Goal: Task Accomplishment & Management: Complete application form

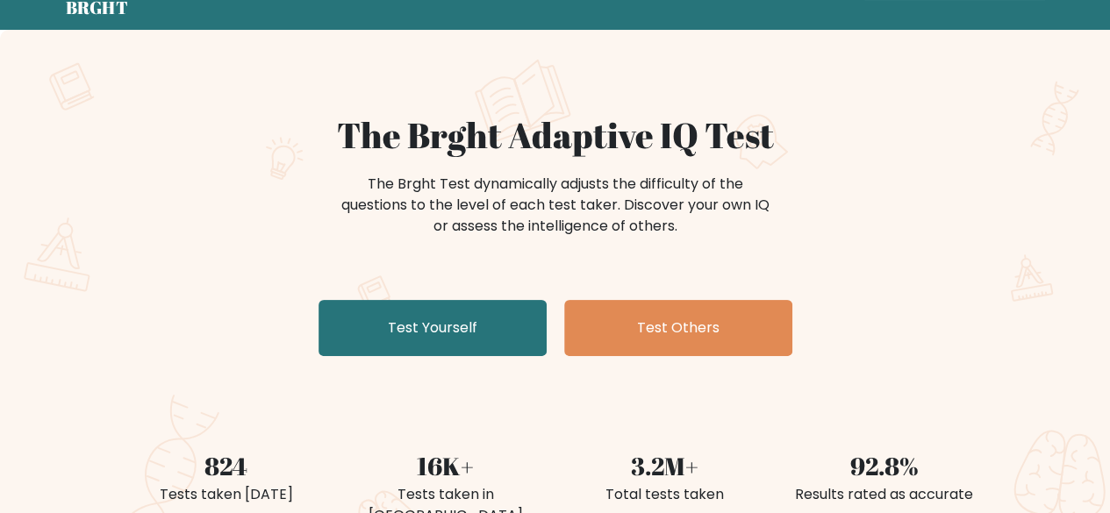
scroll to position [61, 0]
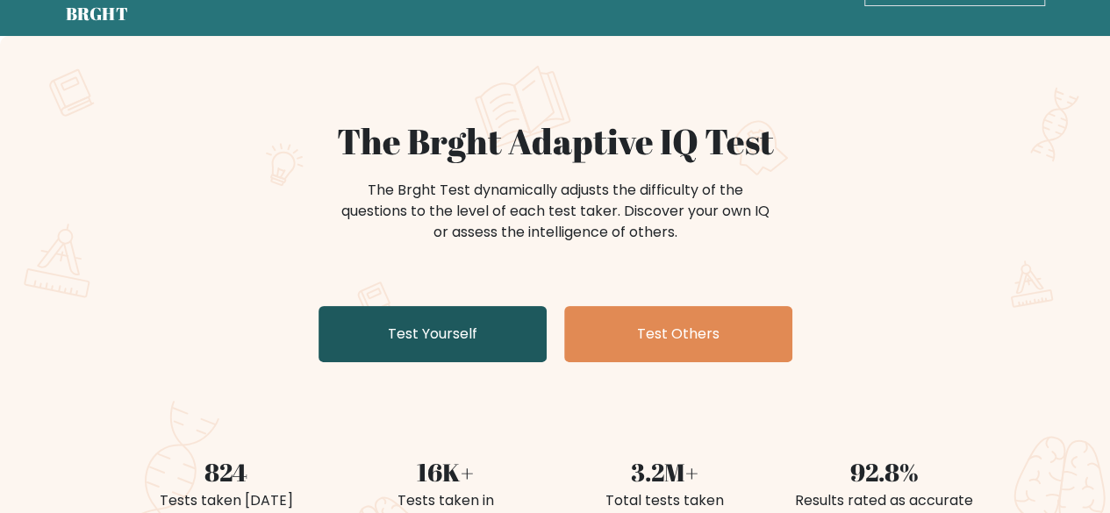
click at [442, 334] on link "Test Yourself" at bounding box center [433, 334] width 228 height 56
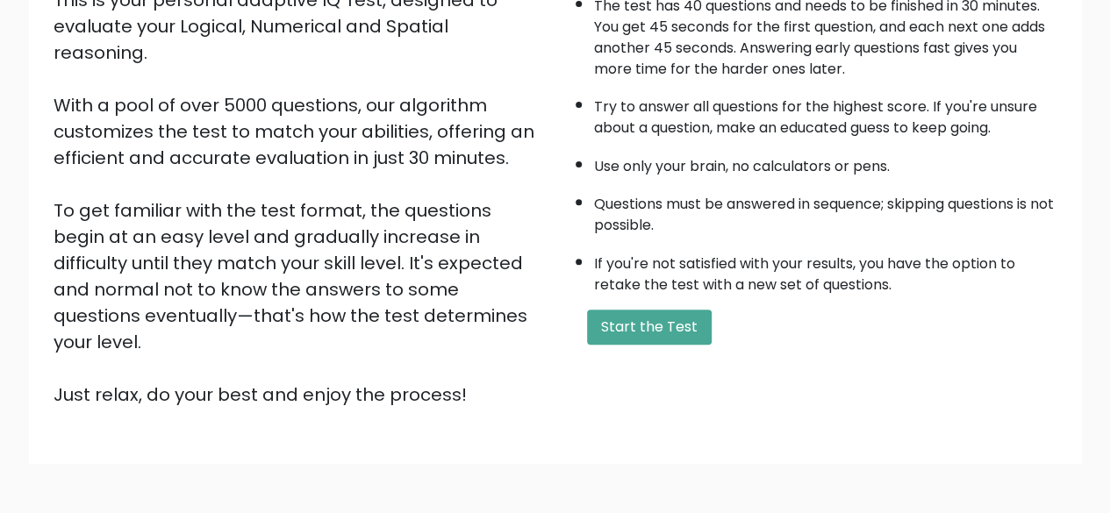
scroll to position [230, 0]
click at [662, 331] on button "Start the Test" at bounding box center [649, 326] width 125 height 35
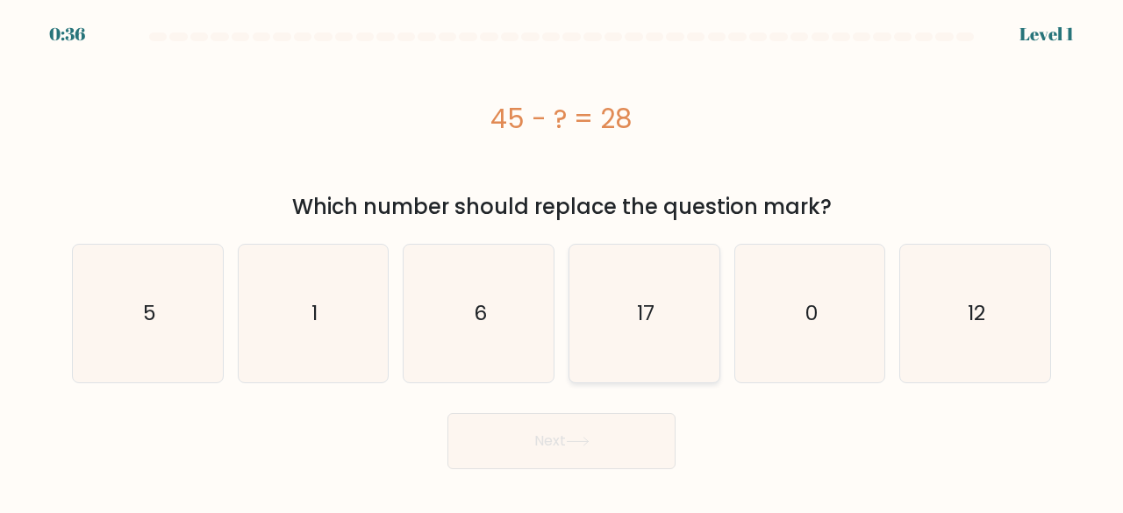
click at [653, 341] on icon "17" at bounding box center [645, 314] width 138 height 138
click at [563, 262] on input "d. 17" at bounding box center [562, 259] width 1 height 4
radio input "true"
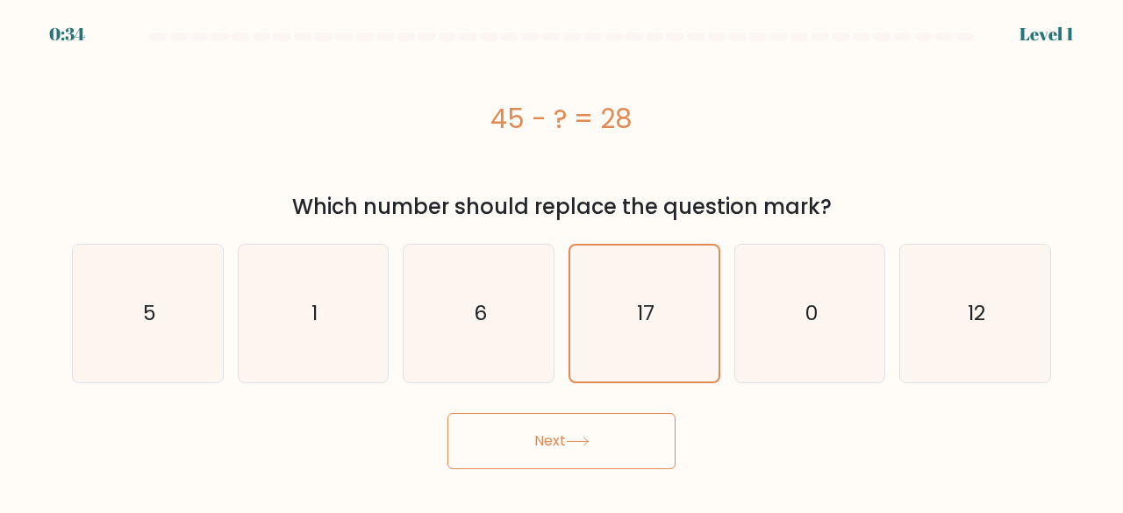
click at [562, 427] on button "Next" at bounding box center [562, 441] width 228 height 56
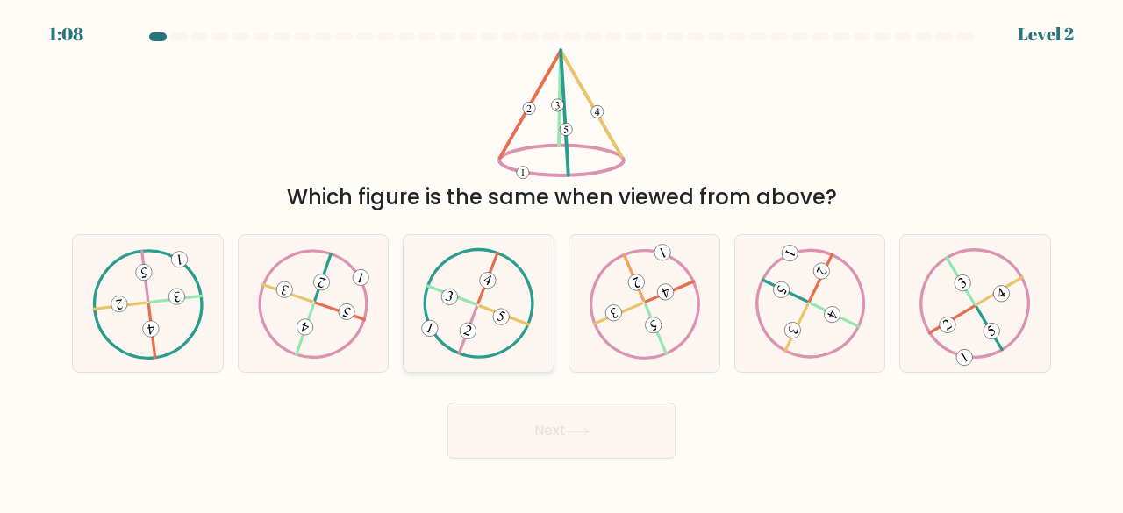
click at [487, 323] on icon at bounding box center [478, 303] width 111 height 110
click at [562, 262] on input "c." at bounding box center [562, 259] width 1 height 4
radio input "true"
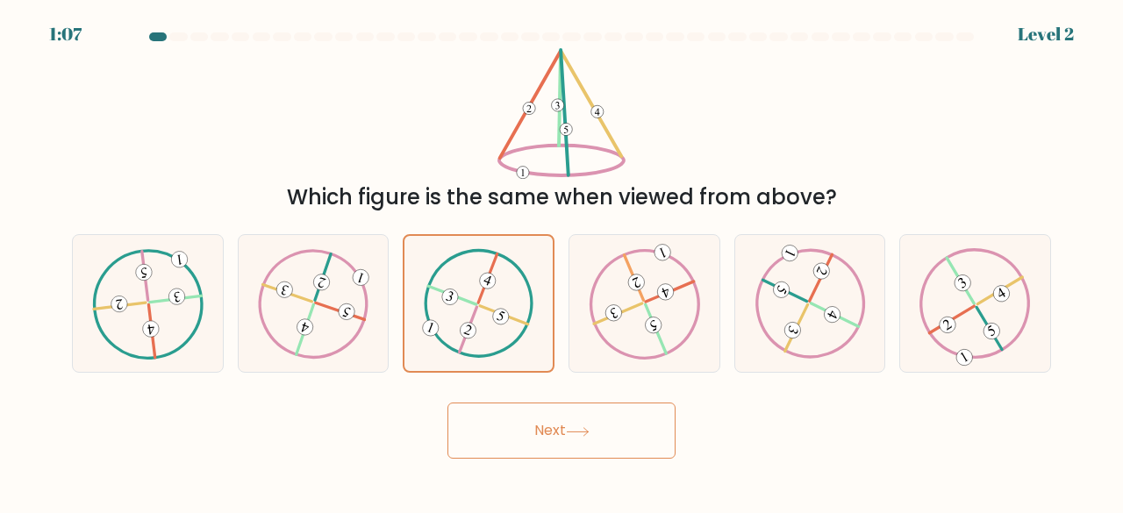
click at [532, 411] on button "Next" at bounding box center [562, 431] width 228 height 56
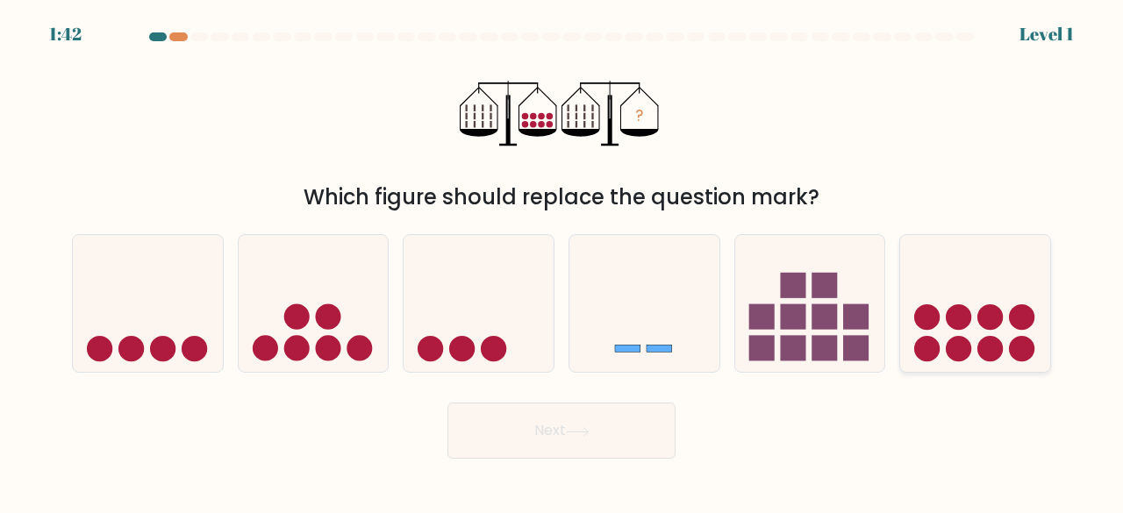
click at [949, 306] on icon at bounding box center [975, 303] width 150 height 124
click at [563, 262] on input "f." at bounding box center [562, 259] width 1 height 4
radio input "true"
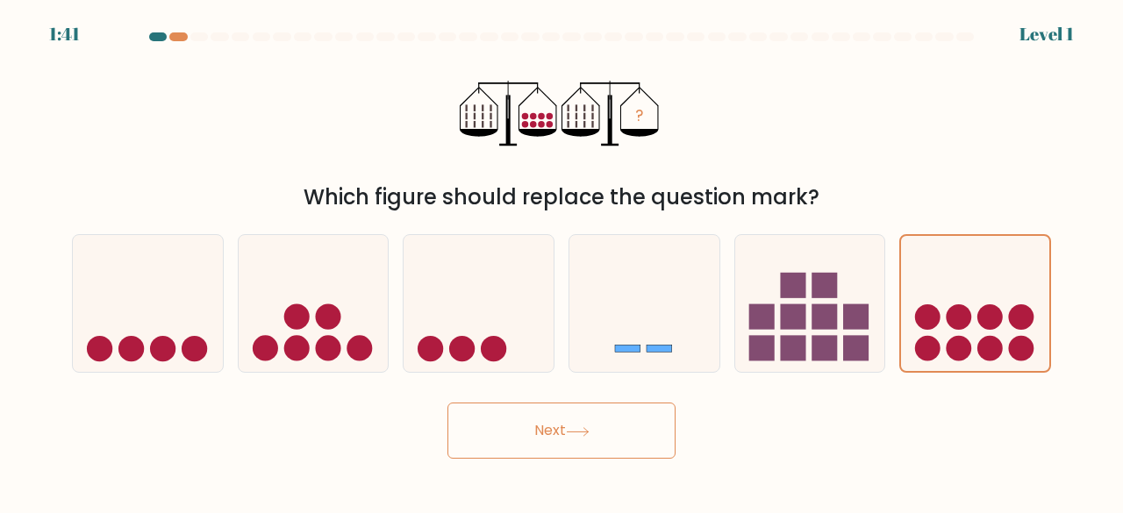
click at [562, 420] on button "Next" at bounding box center [562, 431] width 228 height 56
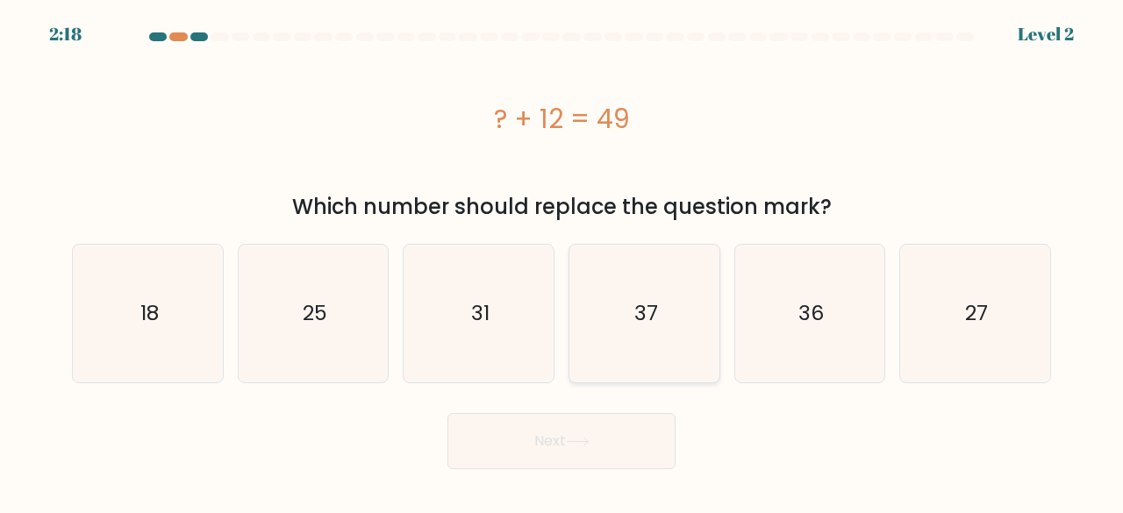
click at [640, 319] on text "37" at bounding box center [646, 313] width 24 height 29
click at [563, 262] on input "d. 37" at bounding box center [562, 259] width 1 height 4
radio input "true"
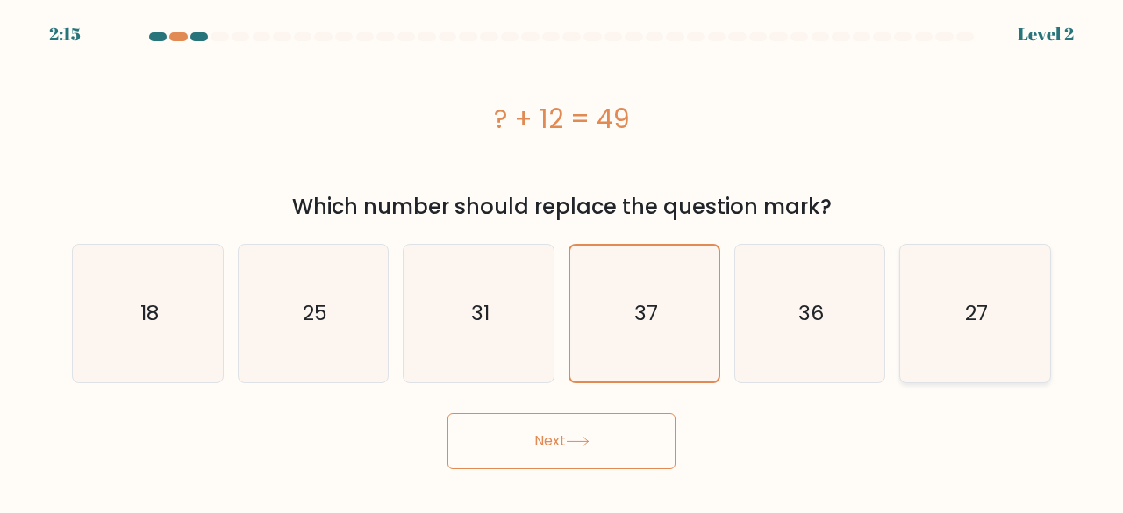
click at [1000, 323] on icon "27" at bounding box center [976, 314] width 138 height 138
click at [563, 262] on input "f. 27" at bounding box center [562, 259] width 1 height 4
radio input "true"
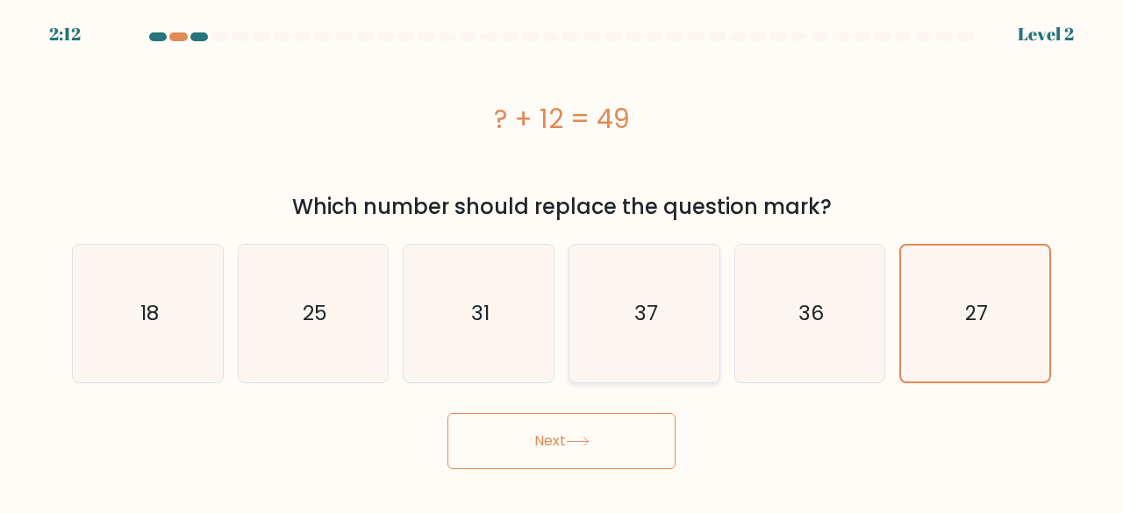
click at [673, 298] on icon "37" at bounding box center [645, 314] width 138 height 138
click at [563, 262] on input "d. 37" at bounding box center [562, 259] width 1 height 4
radio input "true"
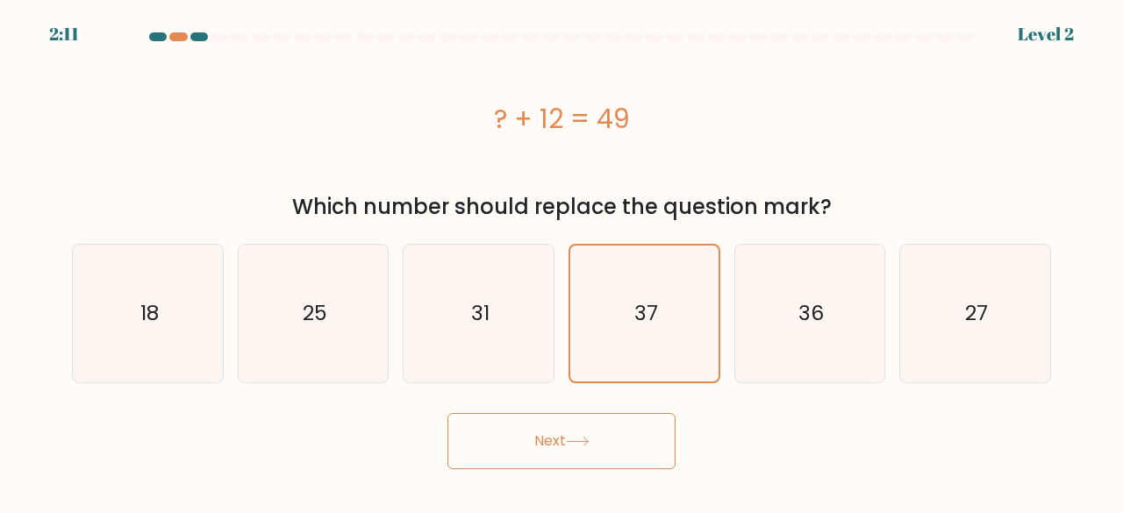
click at [604, 424] on button "Next" at bounding box center [562, 441] width 228 height 56
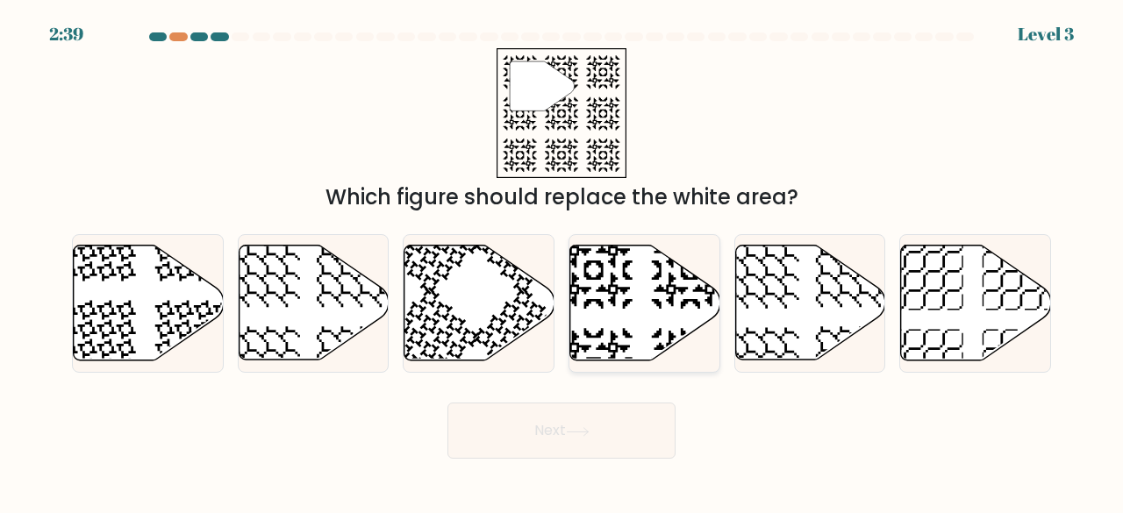
click at [620, 276] on icon at bounding box center [645, 303] width 150 height 115
click at [563, 262] on input "d." at bounding box center [562, 259] width 1 height 4
radio input "true"
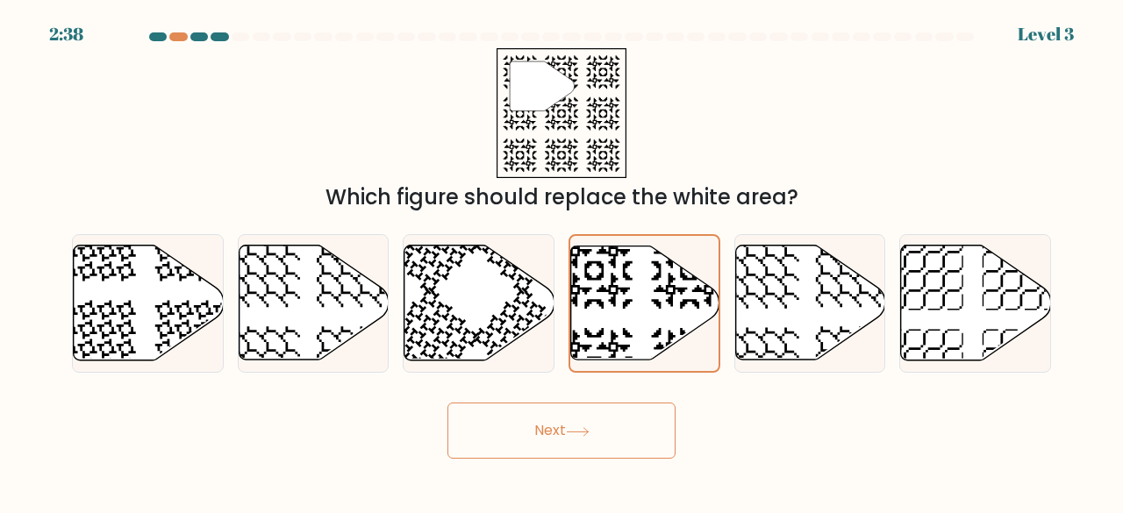
click at [564, 431] on button "Next" at bounding box center [562, 431] width 228 height 56
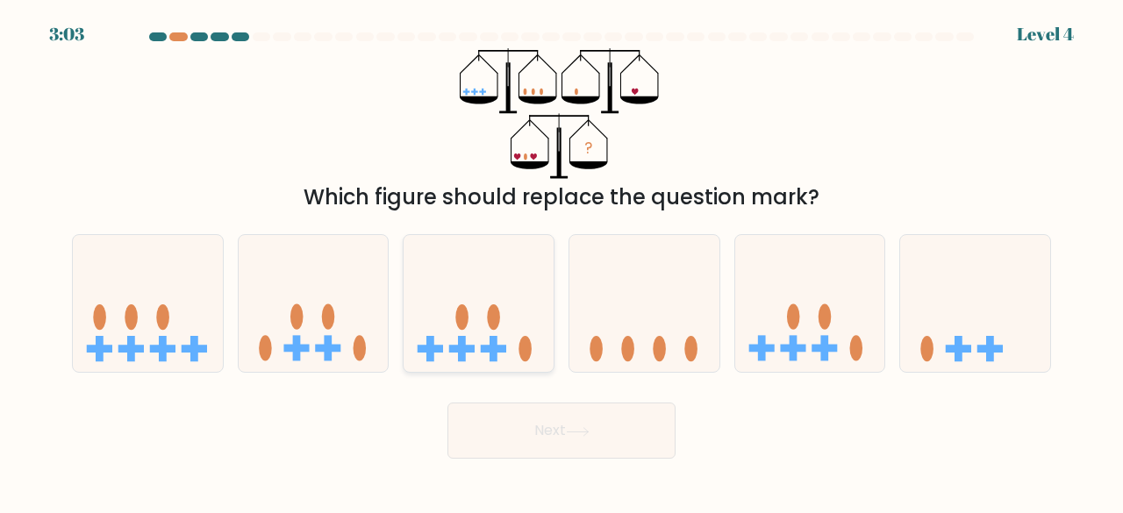
click at [462, 315] on ellipse at bounding box center [461, 317] width 13 height 25
click at [562, 262] on input "c." at bounding box center [562, 259] width 1 height 4
radio input "true"
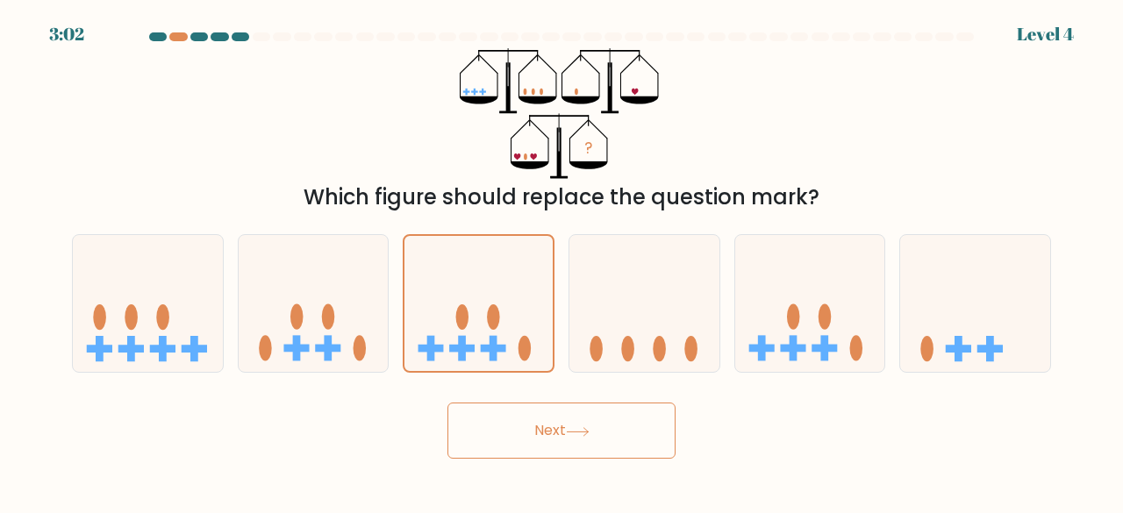
click at [539, 453] on button "Next" at bounding box center [562, 431] width 228 height 56
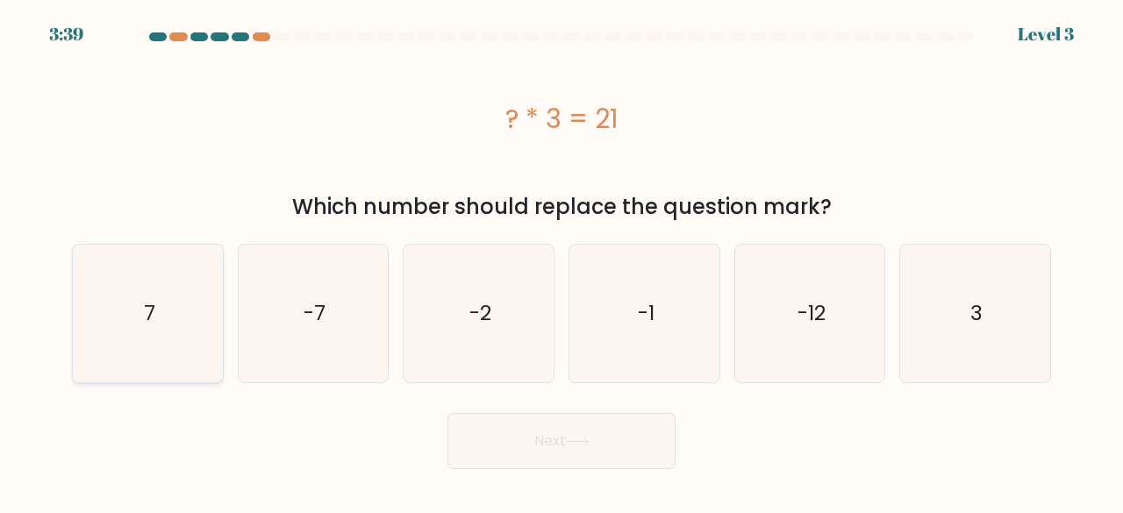
click at [147, 308] on text "7" at bounding box center [148, 313] width 11 height 29
click at [562, 262] on input "a. 7" at bounding box center [562, 259] width 1 height 4
radio input "true"
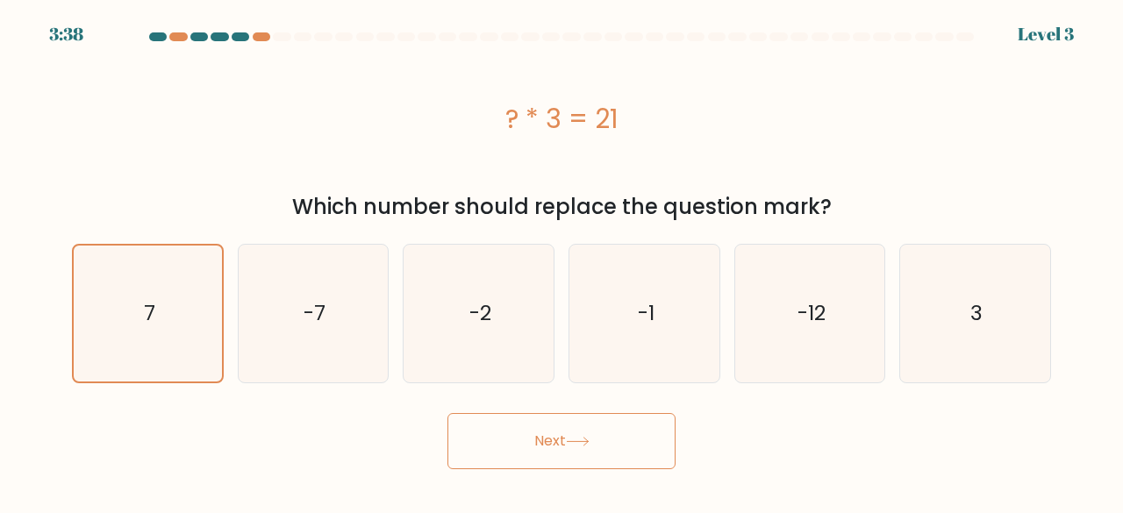
click at [543, 442] on button "Next" at bounding box center [562, 441] width 228 height 56
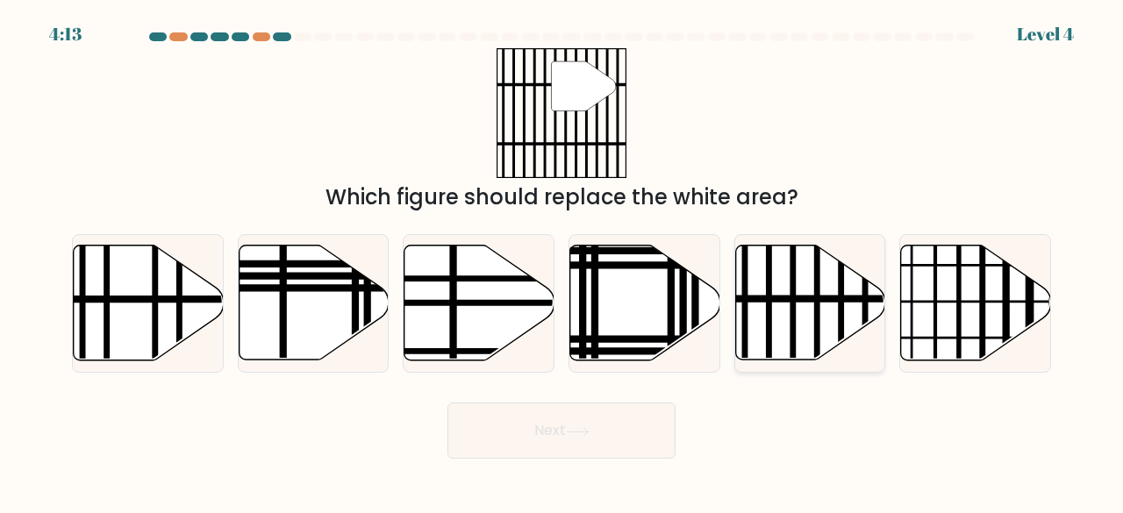
click at [811, 313] on icon at bounding box center [810, 303] width 150 height 115
click at [563, 262] on input "e." at bounding box center [562, 259] width 1 height 4
radio input "true"
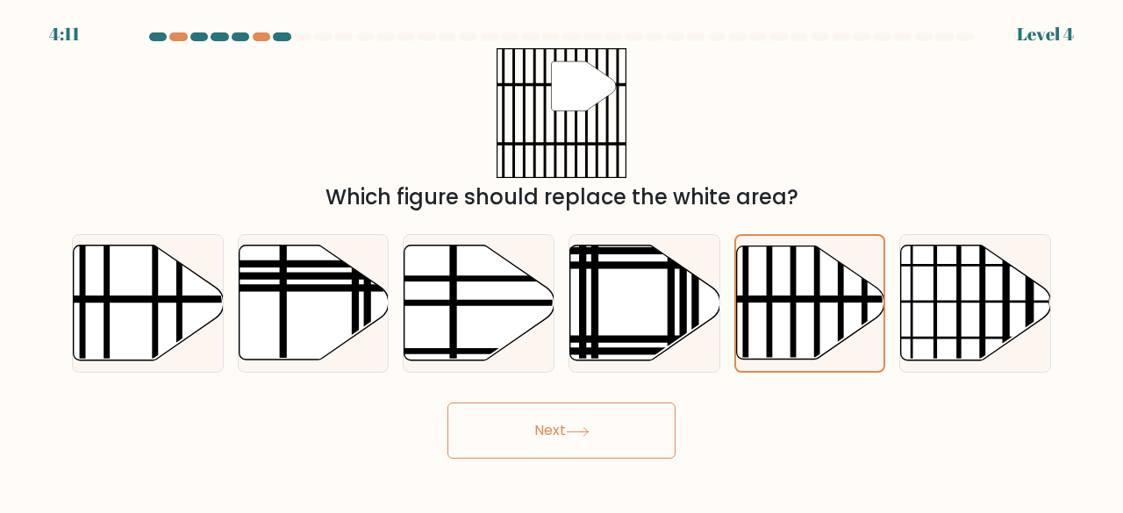
click at [554, 410] on button "Next" at bounding box center [562, 431] width 228 height 56
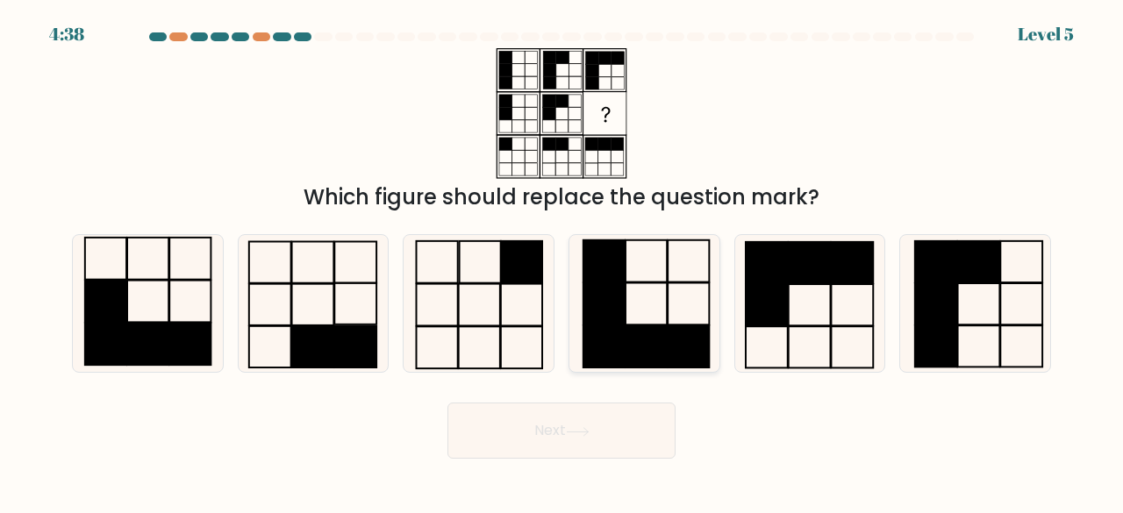
click at [642, 299] on icon at bounding box center [645, 304] width 138 height 138
click at [563, 262] on input "d." at bounding box center [562, 259] width 1 height 4
radio input "true"
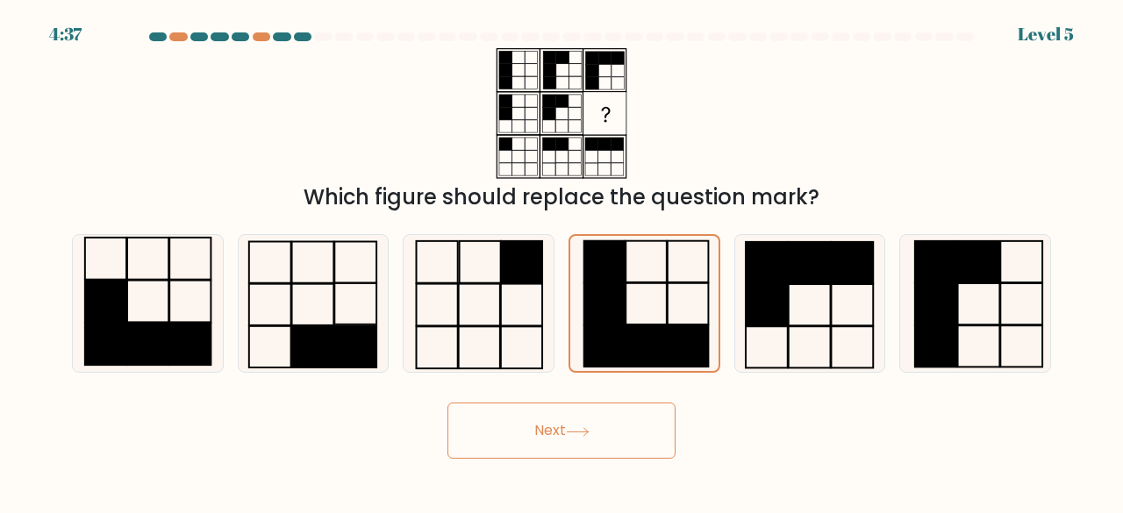
click at [556, 427] on button "Next" at bounding box center [562, 431] width 228 height 56
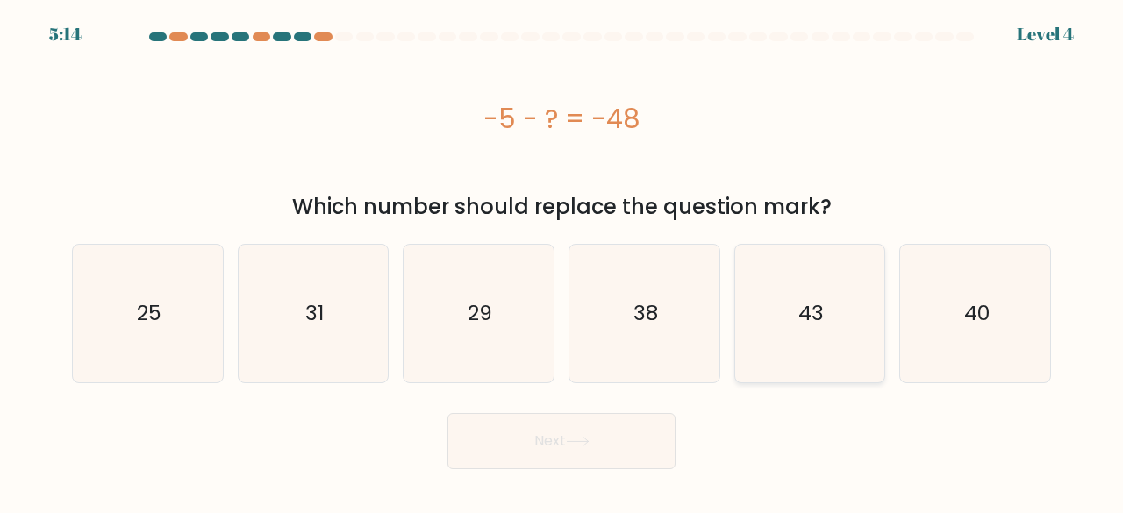
click at [822, 301] on text "43" at bounding box center [811, 313] width 25 height 29
click at [563, 262] on input "e. 43" at bounding box center [562, 259] width 1 height 4
radio input "true"
click at [590, 438] on icon at bounding box center [578, 442] width 24 height 10
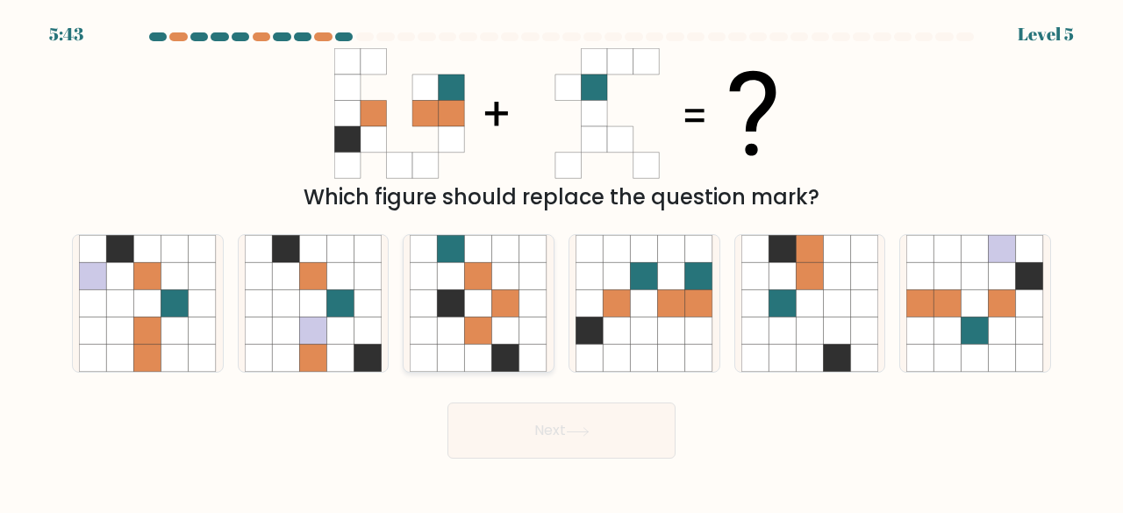
click at [514, 337] on icon at bounding box center [505, 331] width 27 height 27
click at [562, 262] on input "c." at bounding box center [562, 259] width 1 height 4
radio input "true"
click at [557, 446] on button "Next" at bounding box center [562, 431] width 228 height 56
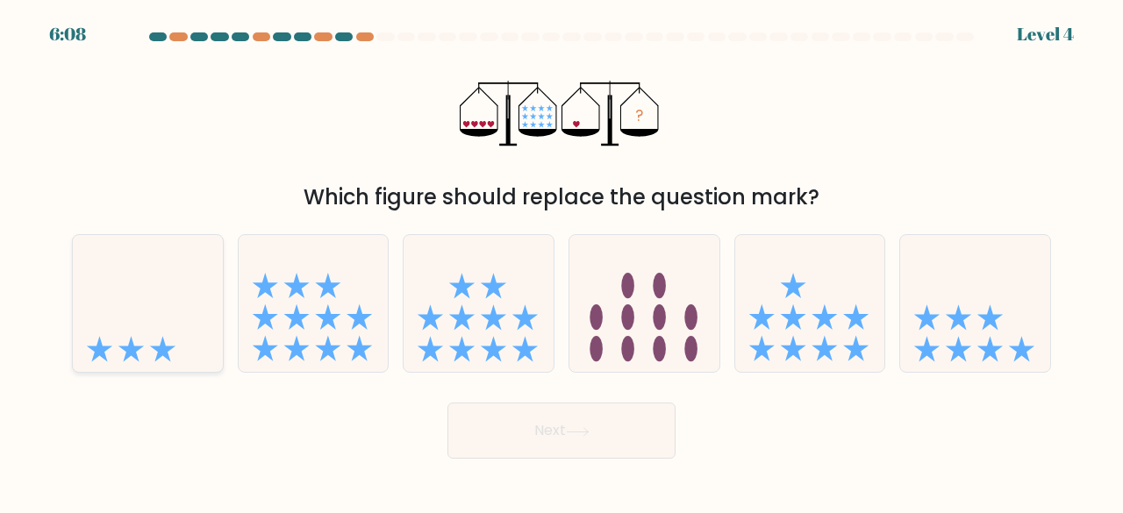
click at [186, 310] on icon at bounding box center [148, 303] width 150 height 124
click at [562, 262] on input "a." at bounding box center [562, 259] width 1 height 4
radio input "true"
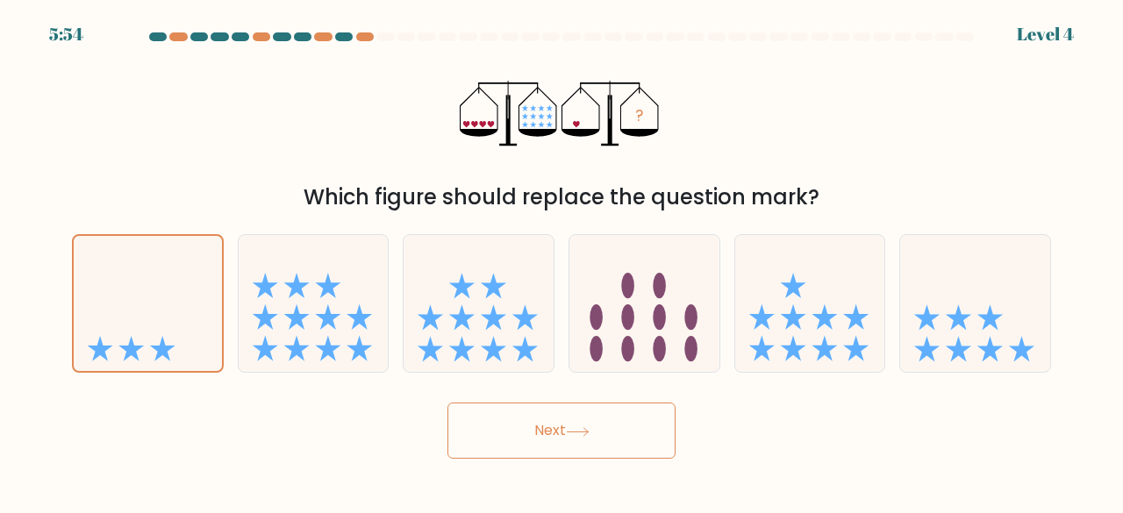
click at [561, 412] on button "Next" at bounding box center [562, 431] width 228 height 56
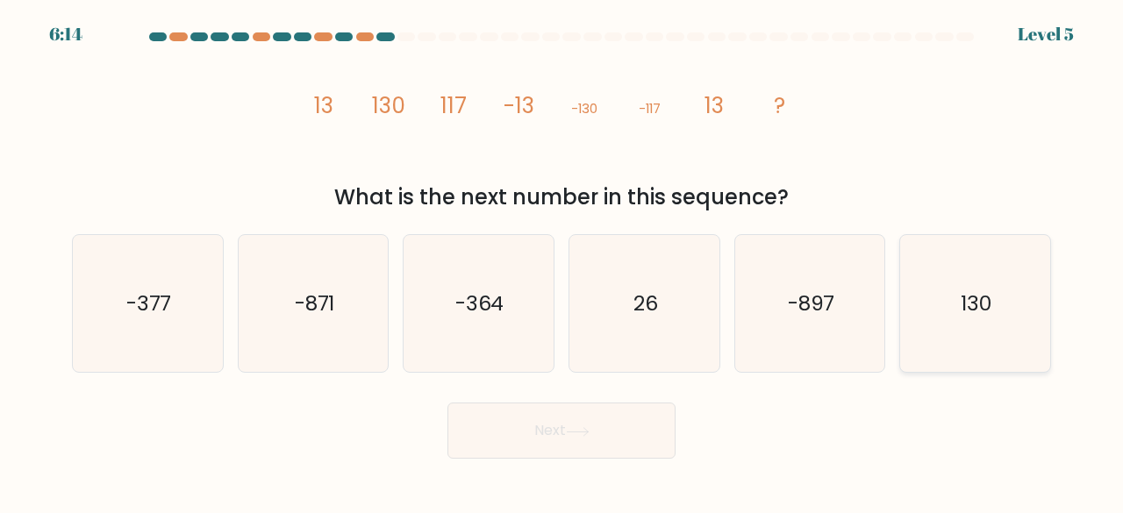
click at [943, 308] on icon "130" at bounding box center [976, 304] width 138 height 138
click at [563, 262] on input "f. 130" at bounding box center [562, 259] width 1 height 4
radio input "true"
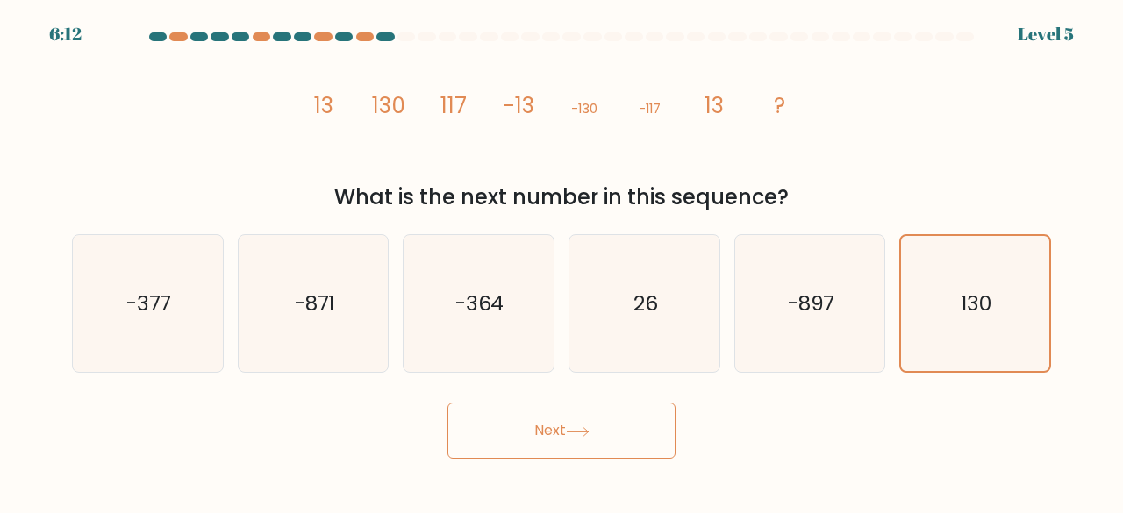
click at [599, 431] on button "Next" at bounding box center [562, 431] width 228 height 56
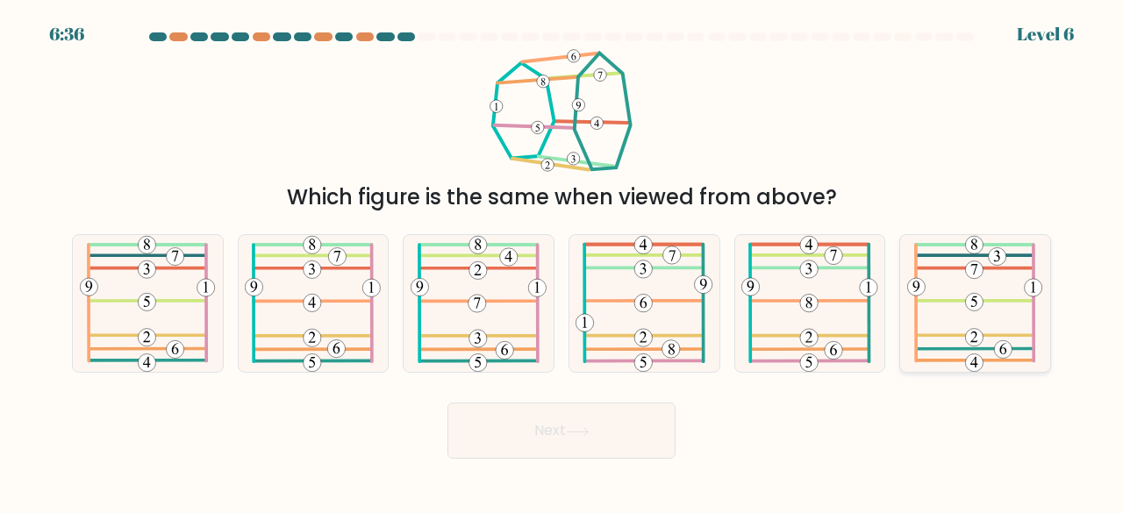
click at [972, 328] on icon at bounding box center [975, 304] width 136 height 138
click at [563, 262] on input "f." at bounding box center [562, 259] width 1 height 4
radio input "true"
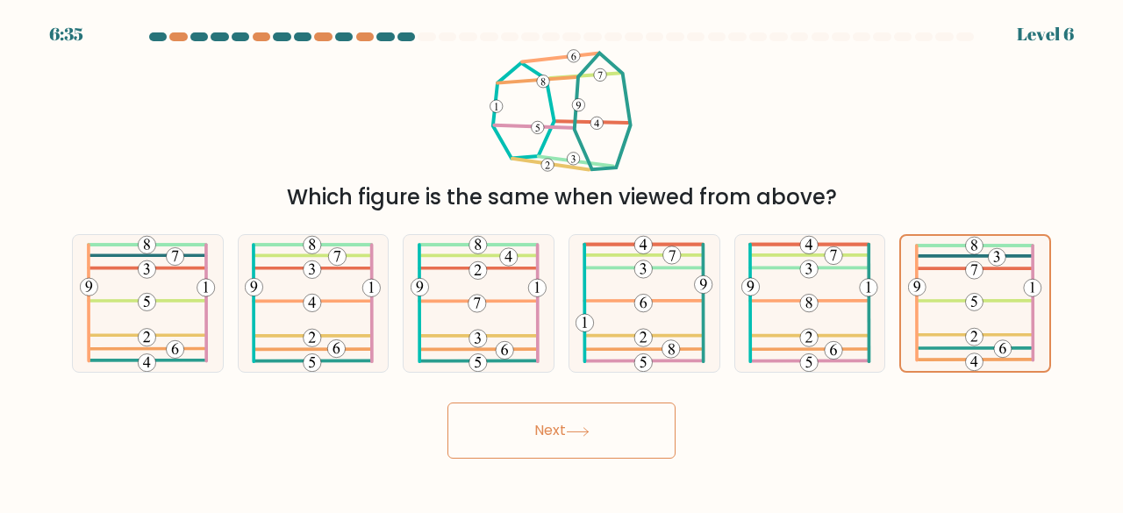
click at [590, 441] on button "Next" at bounding box center [562, 431] width 228 height 56
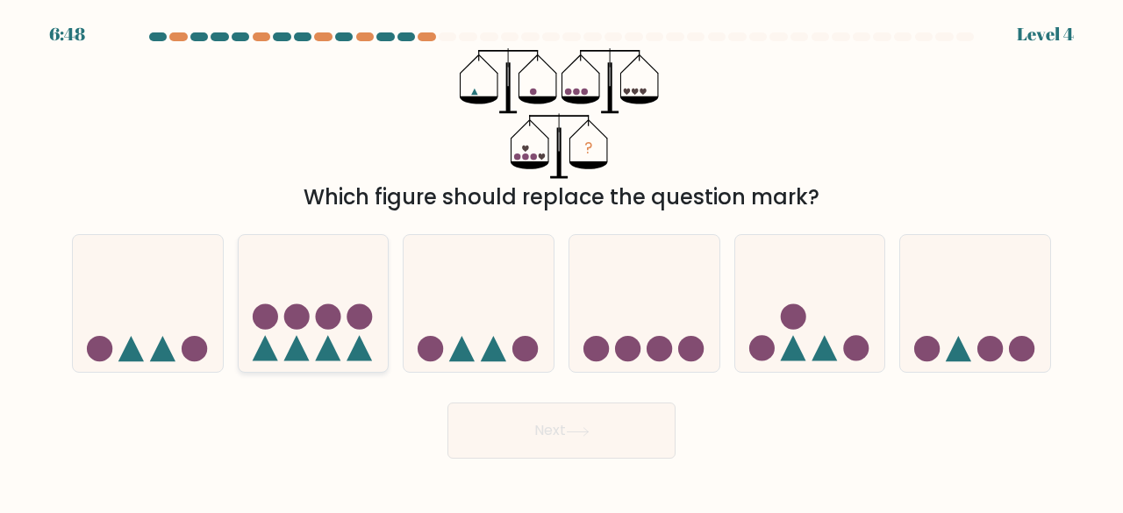
click at [319, 334] on icon at bounding box center [314, 303] width 150 height 124
click at [562, 262] on input "b." at bounding box center [562, 259] width 1 height 4
radio input "true"
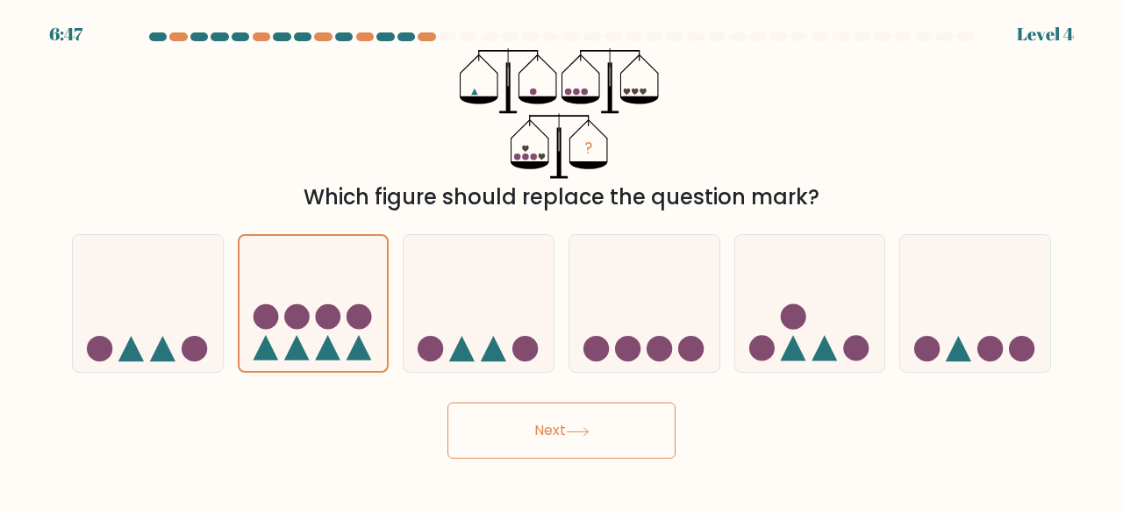
click at [537, 449] on button "Next" at bounding box center [562, 431] width 228 height 56
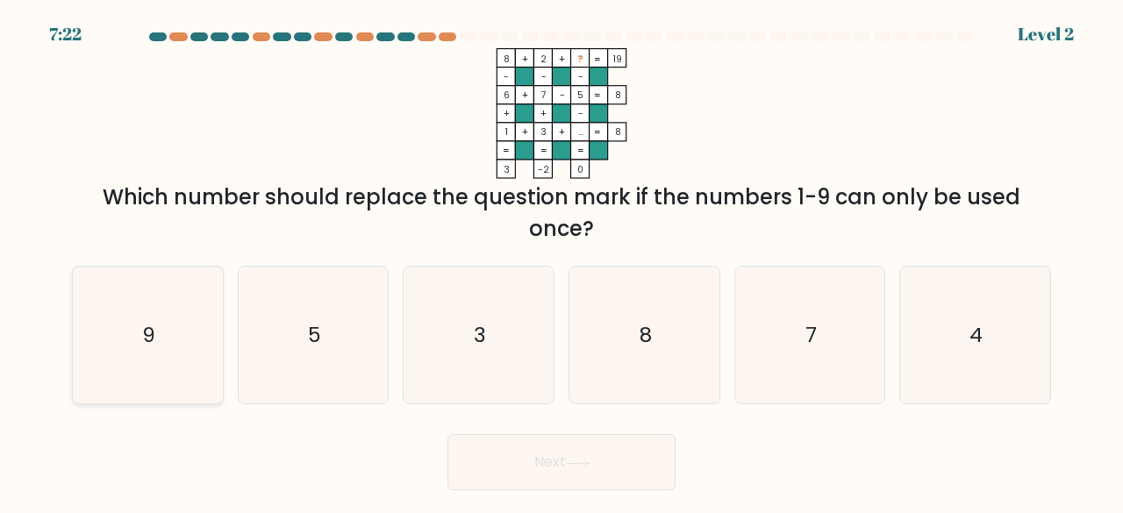
click at [179, 304] on icon "9" at bounding box center [148, 336] width 138 height 138
click at [562, 262] on input "a. 9" at bounding box center [562, 259] width 1 height 4
radio input "true"
click at [627, 452] on button "Next" at bounding box center [562, 462] width 228 height 56
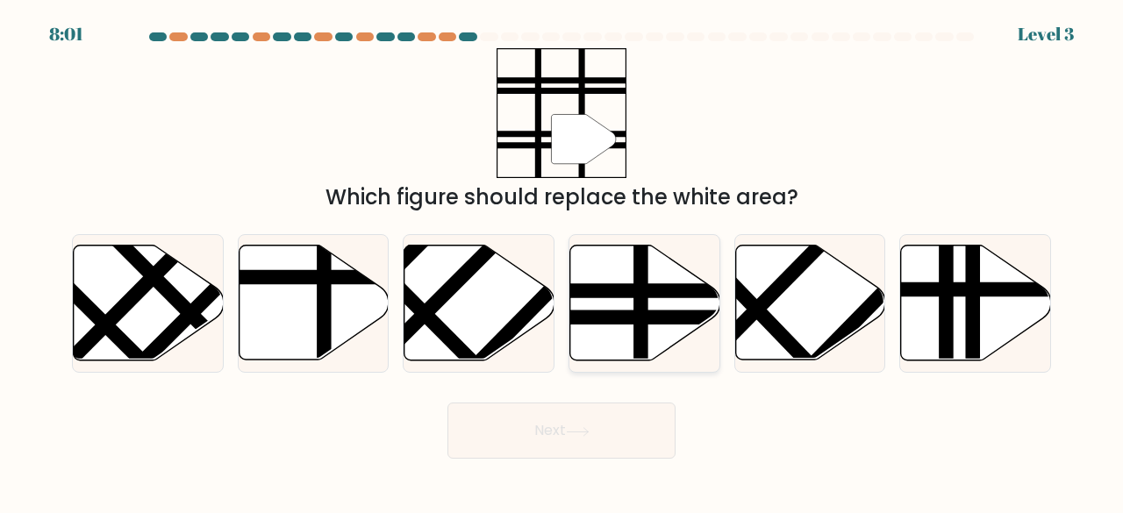
click at [641, 305] on line at bounding box center [641, 243] width 0 height 302
click at [563, 262] on input "d." at bounding box center [562, 259] width 1 height 4
radio input "true"
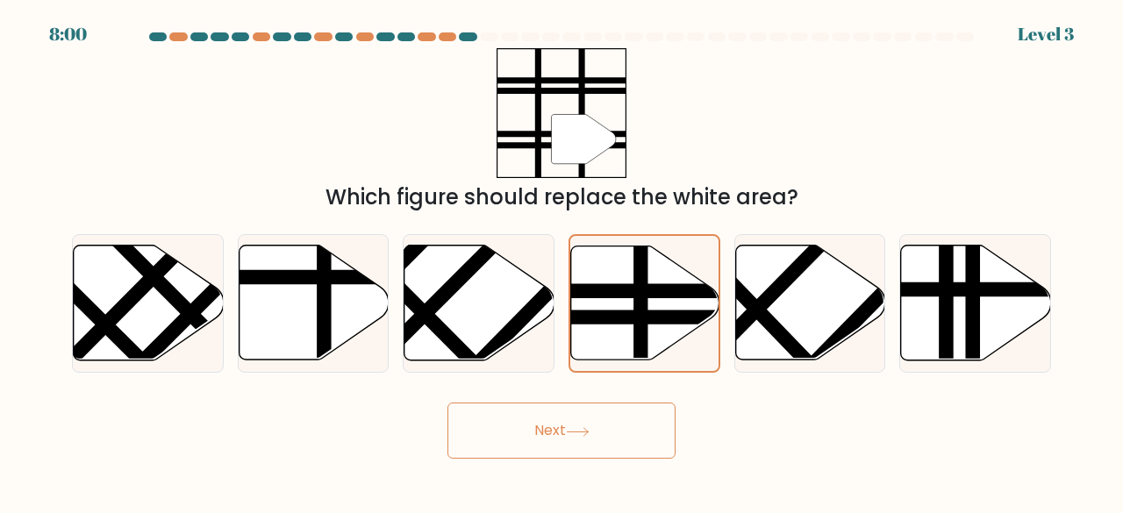
click at [560, 419] on button "Next" at bounding box center [562, 431] width 228 height 56
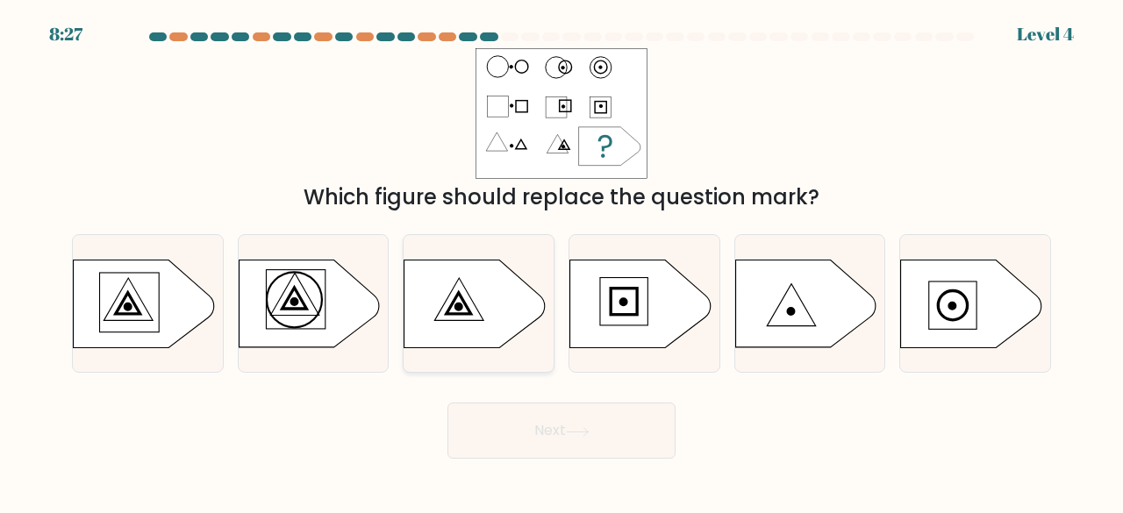
click at [468, 317] on icon at bounding box center [475, 304] width 140 height 88
click at [562, 262] on input "c." at bounding box center [562, 259] width 1 height 4
radio input "true"
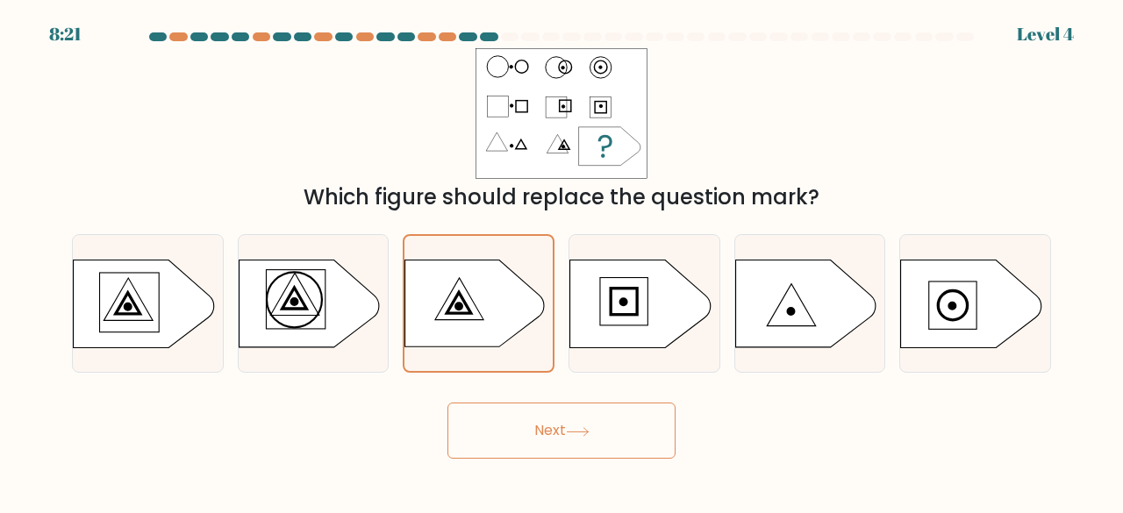
click at [553, 420] on button "Next" at bounding box center [562, 431] width 228 height 56
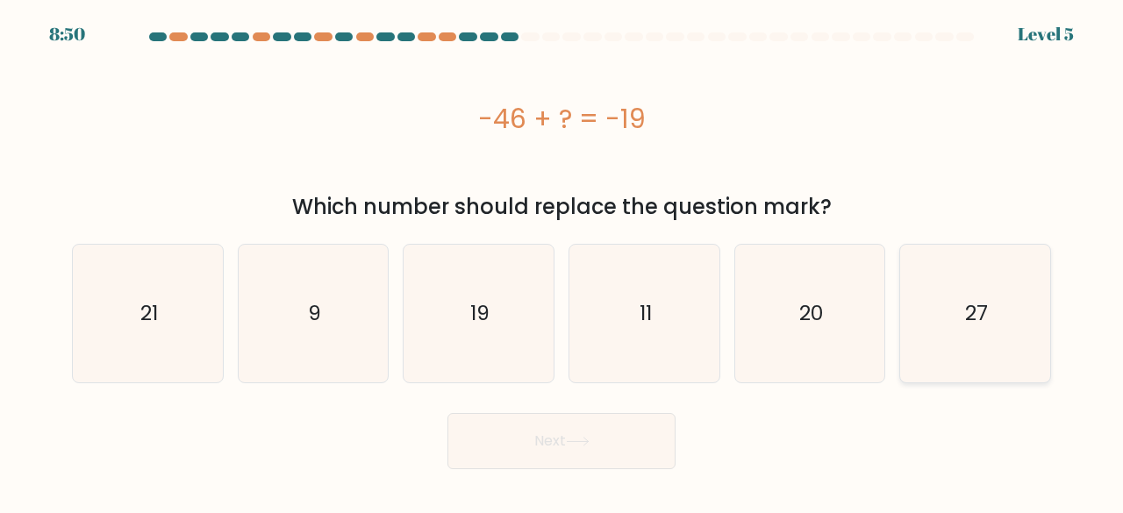
click at [983, 345] on icon "27" at bounding box center [976, 314] width 138 height 138
click at [563, 262] on input "f. 27" at bounding box center [562, 259] width 1 height 4
radio input "true"
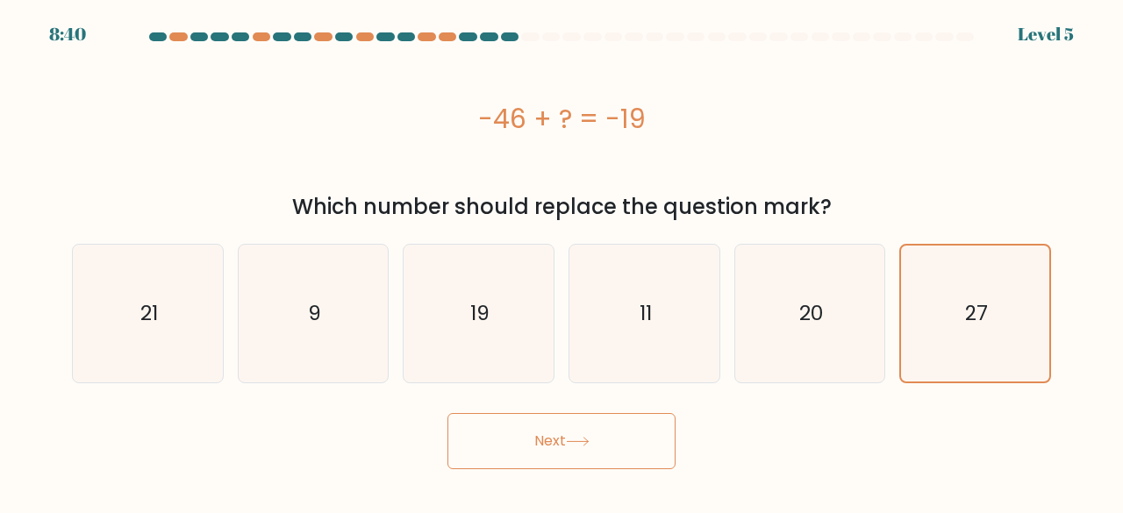
click at [556, 443] on button "Next" at bounding box center [562, 441] width 228 height 56
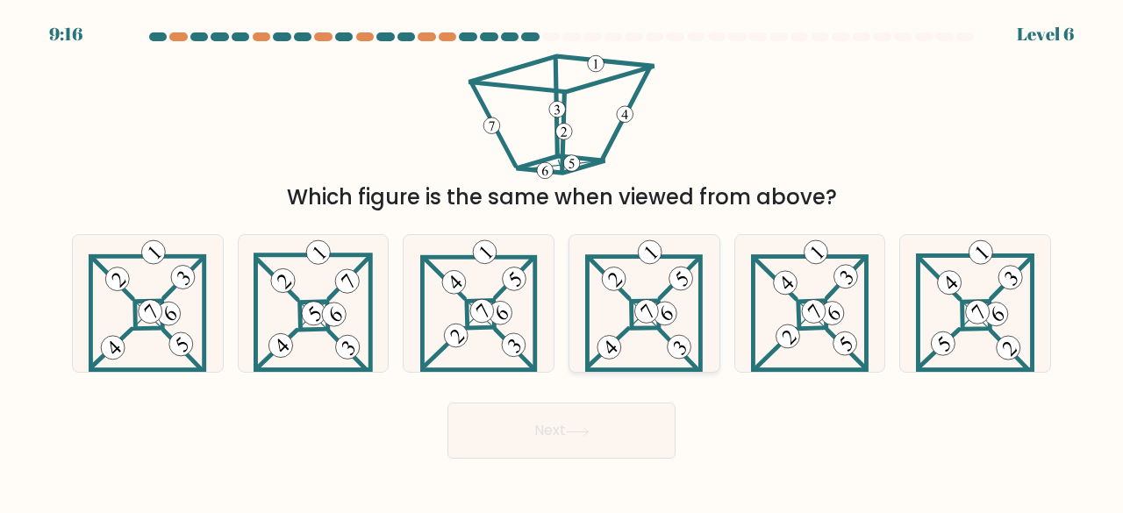
click at [620, 333] on icon at bounding box center [644, 304] width 118 height 138
click at [563, 262] on input "d." at bounding box center [562, 259] width 1 height 4
radio input "true"
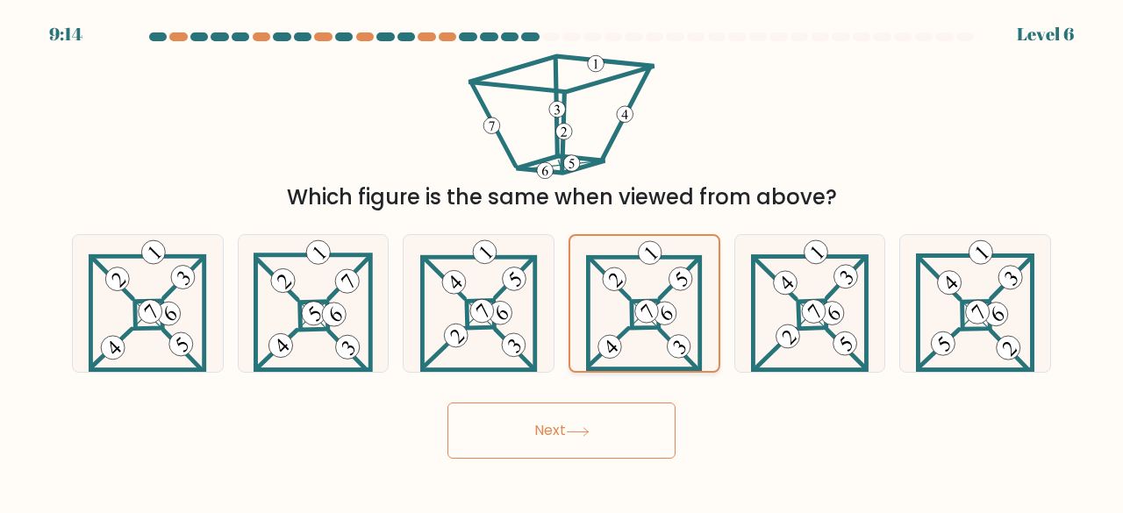
click at [620, 333] on icon at bounding box center [644, 304] width 117 height 136
click at [563, 262] on input "d." at bounding box center [562, 259] width 1 height 4
click at [337, 331] on icon at bounding box center [313, 304] width 119 height 138
click at [562, 262] on input "b." at bounding box center [562, 259] width 1 height 4
radio input "true"
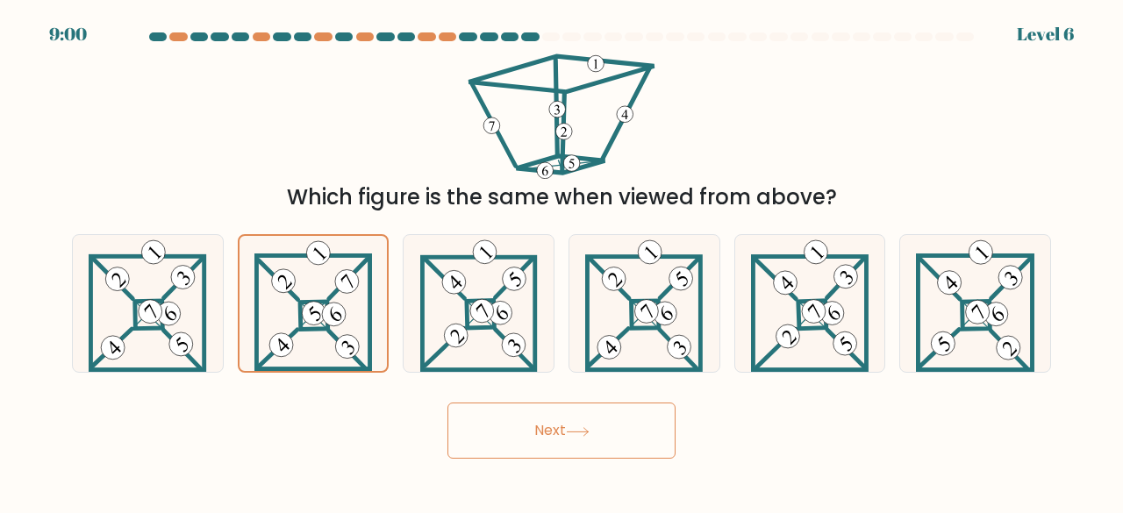
click at [584, 429] on icon at bounding box center [578, 432] width 24 height 10
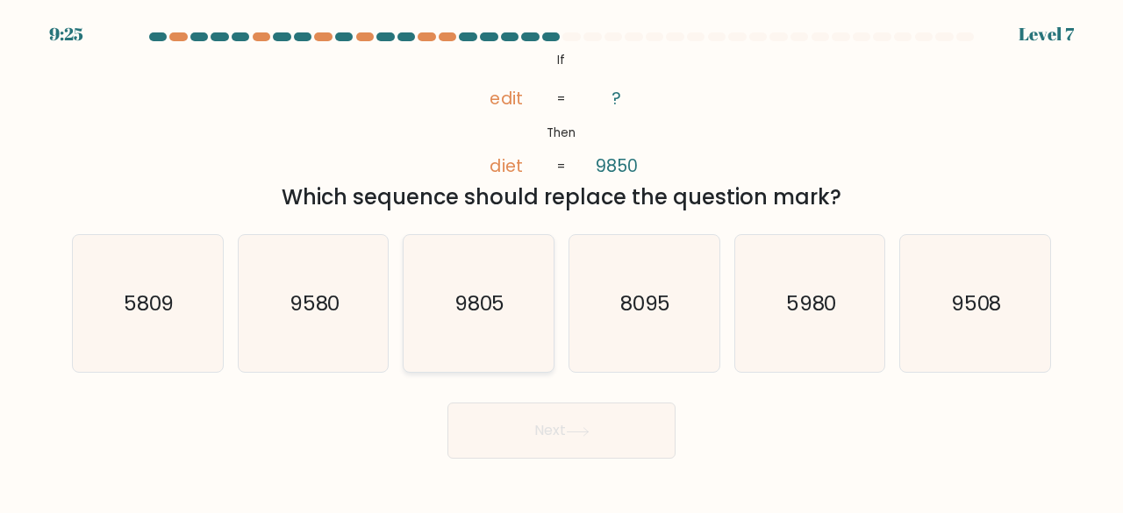
click at [483, 315] on text "9805" at bounding box center [480, 303] width 51 height 29
click at [562, 262] on input "c. 9805" at bounding box center [562, 259] width 1 height 4
radio input "true"
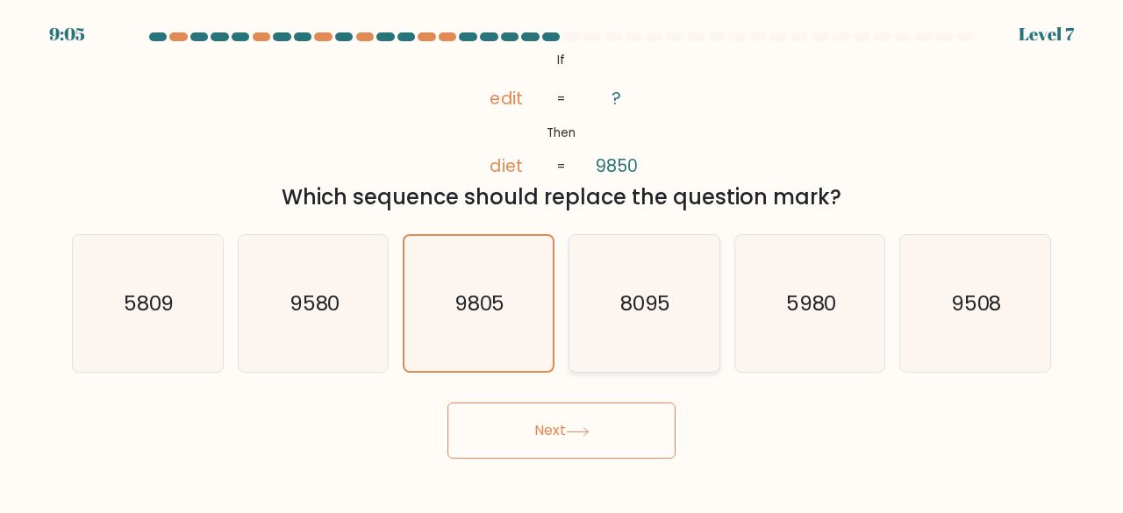
click at [677, 327] on icon "8095" at bounding box center [645, 304] width 138 height 138
click at [563, 262] on input "d. 8095" at bounding box center [562, 259] width 1 height 4
radio input "true"
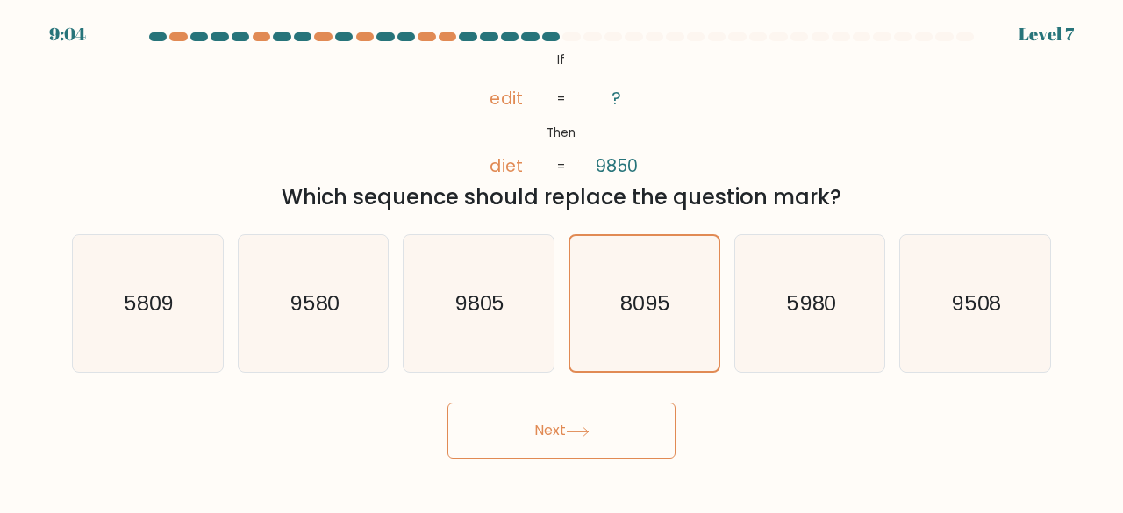
click at [569, 427] on button "Next" at bounding box center [562, 431] width 228 height 56
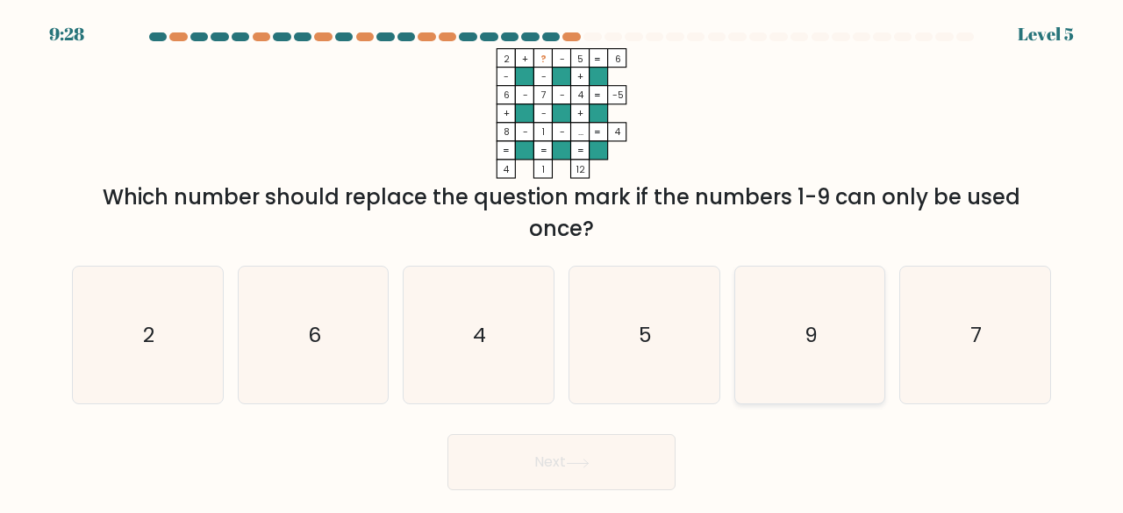
click at [788, 337] on icon "9" at bounding box center [811, 336] width 138 height 138
click at [563, 262] on input "e. 9" at bounding box center [562, 259] width 1 height 4
radio input "true"
click at [560, 455] on button "Next" at bounding box center [562, 462] width 228 height 56
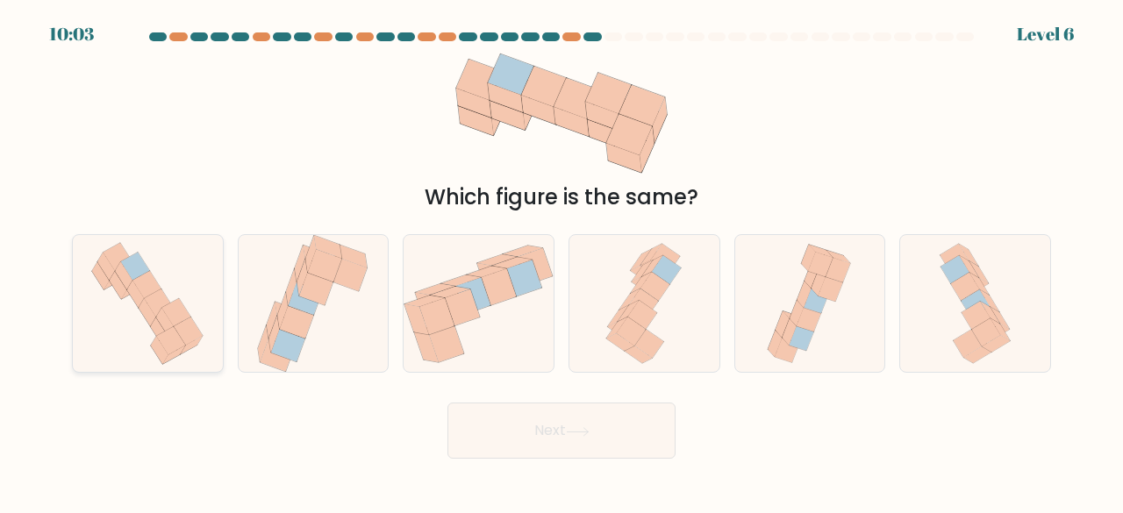
click at [176, 262] on icon at bounding box center [147, 304] width 131 height 138
click at [562, 262] on input "a." at bounding box center [562, 259] width 1 height 4
radio input "true"
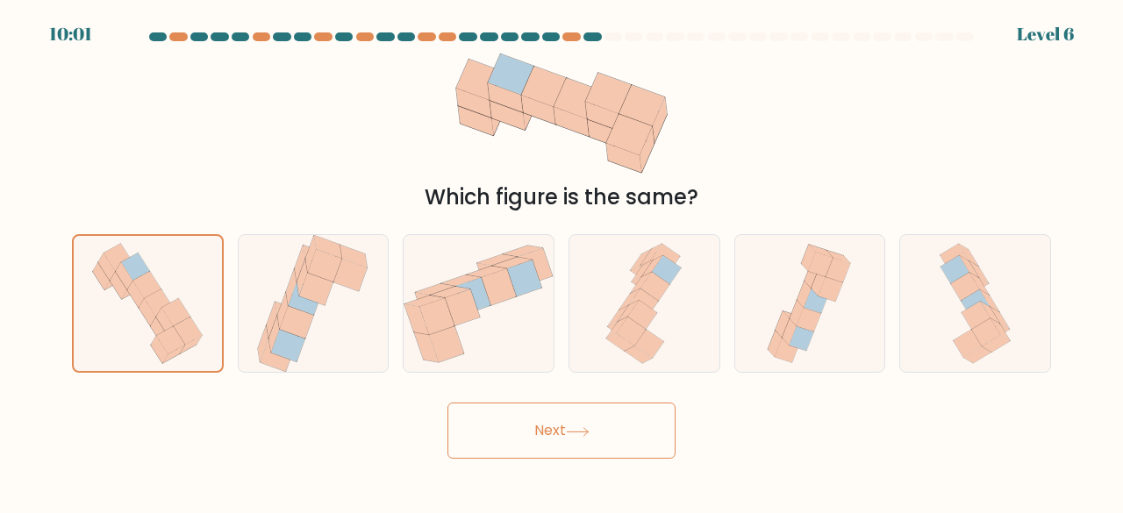
click at [528, 418] on button "Next" at bounding box center [562, 431] width 228 height 56
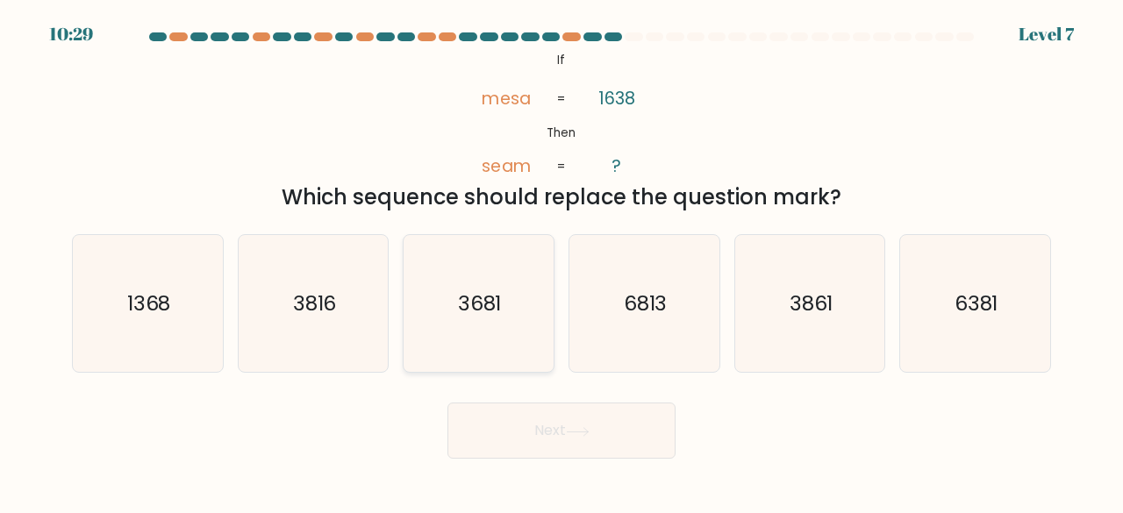
click at [470, 282] on icon "3681" at bounding box center [479, 304] width 138 height 138
click at [562, 262] on input "c. 3681" at bounding box center [562, 259] width 1 height 4
radio input "true"
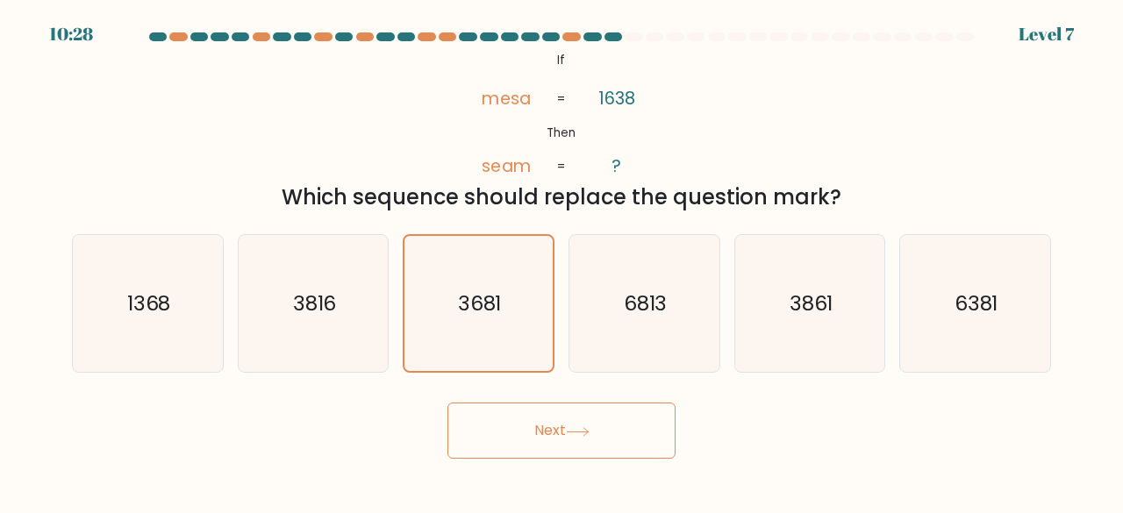
click at [534, 436] on button "Next" at bounding box center [562, 431] width 228 height 56
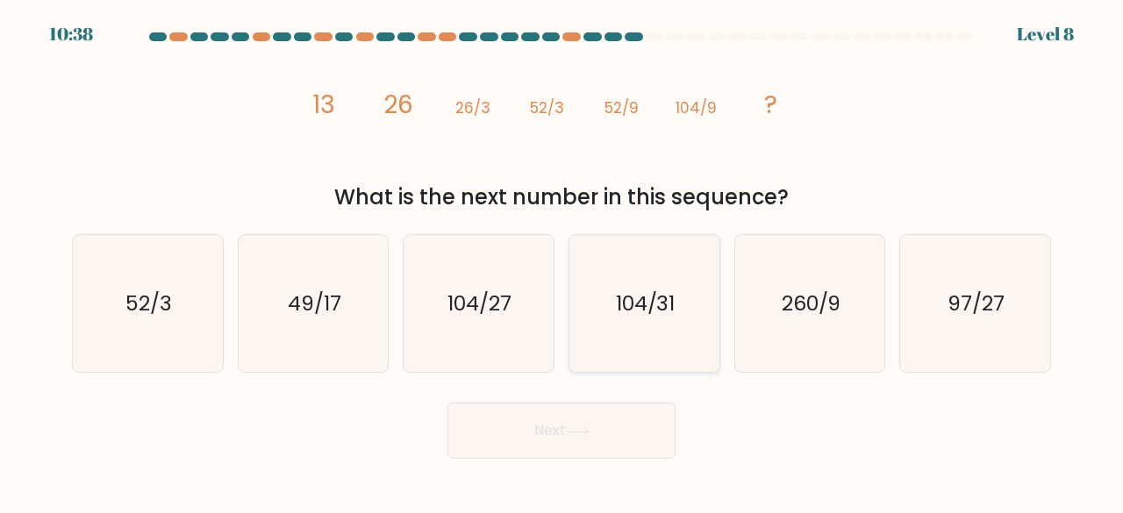
click at [651, 275] on icon "104/31" at bounding box center [645, 304] width 138 height 138
click at [563, 262] on input "d. 104/31" at bounding box center [562, 259] width 1 height 4
radio input "true"
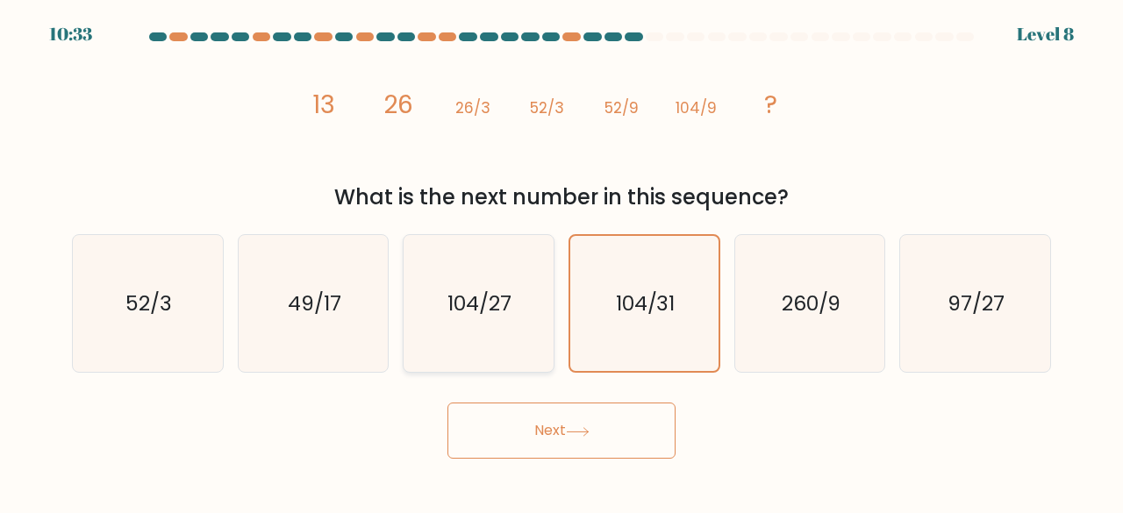
click at [514, 319] on icon "104/27" at bounding box center [479, 304] width 138 height 138
click at [562, 262] on input "c. 104/27" at bounding box center [562, 259] width 1 height 4
radio input "true"
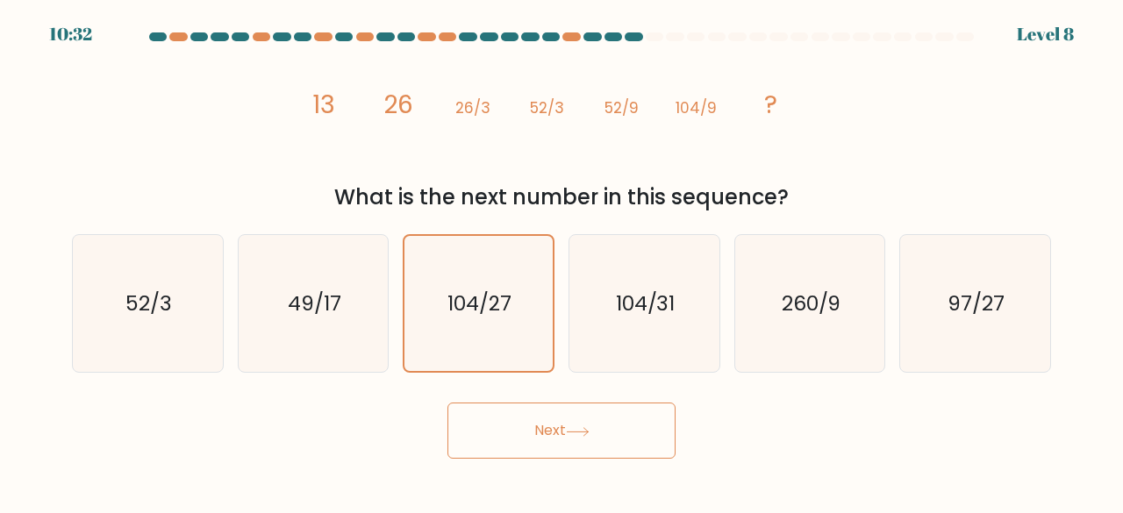
click at [531, 429] on button "Next" at bounding box center [562, 431] width 228 height 56
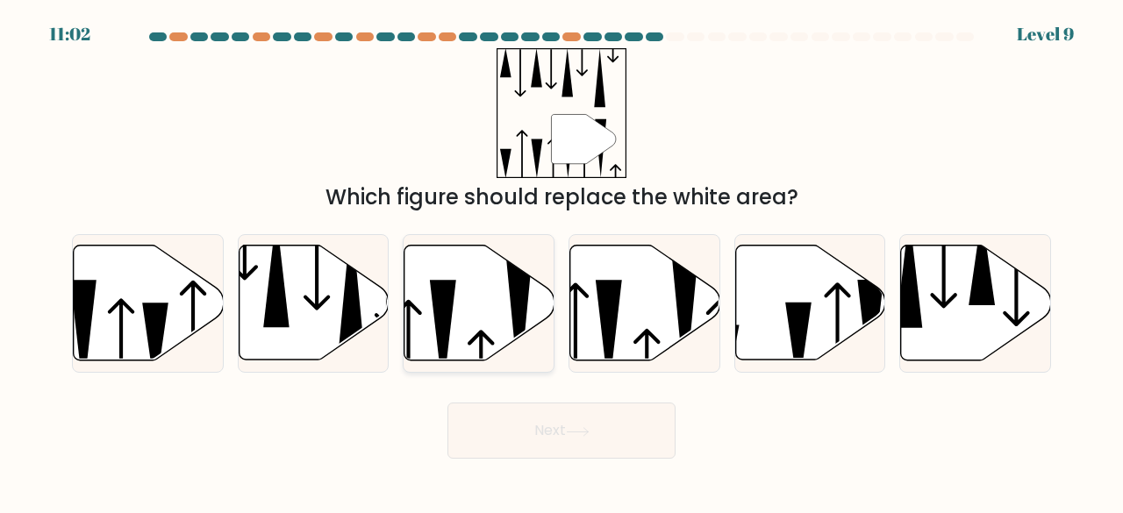
click at [474, 342] on icon at bounding box center [480, 303] width 150 height 115
click at [562, 262] on input "c." at bounding box center [562, 259] width 1 height 4
radio input "true"
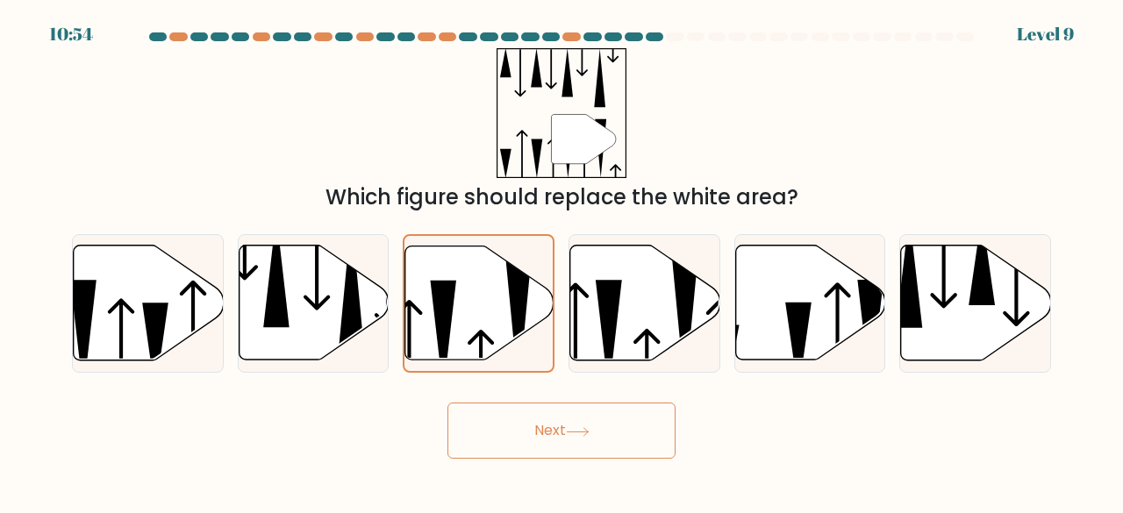
click at [579, 430] on icon at bounding box center [578, 432] width 24 height 10
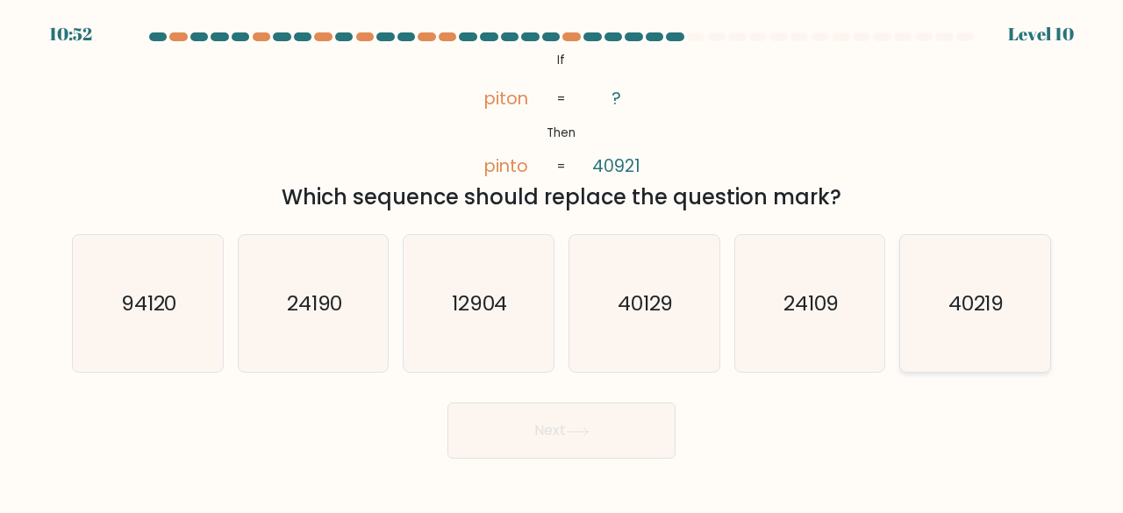
click at [971, 280] on icon "40219" at bounding box center [976, 304] width 138 height 138
click at [563, 262] on input "f. 40219" at bounding box center [562, 259] width 1 height 4
radio input "true"
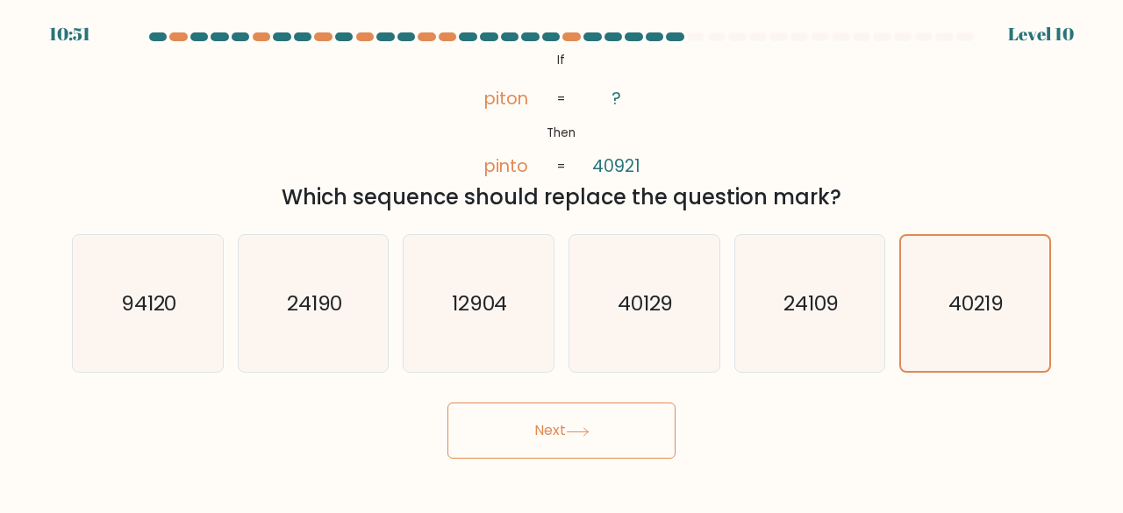
click at [555, 447] on button "Next" at bounding box center [562, 431] width 228 height 56
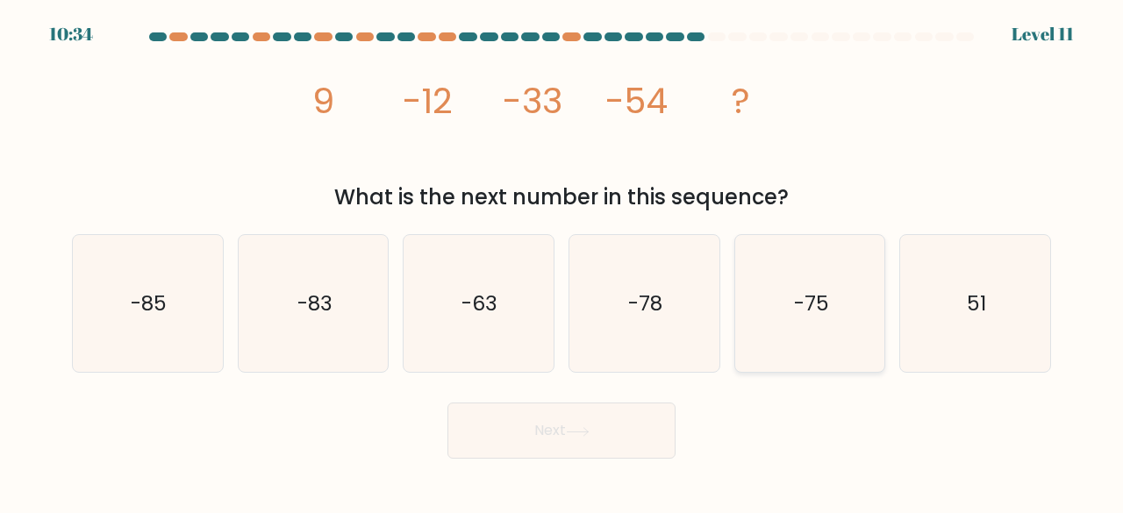
click at [752, 312] on icon "-75" at bounding box center [811, 304] width 138 height 138
click at [563, 262] on input "e. -75" at bounding box center [562, 259] width 1 height 4
radio input "true"
click at [504, 438] on button "Next" at bounding box center [562, 431] width 228 height 56
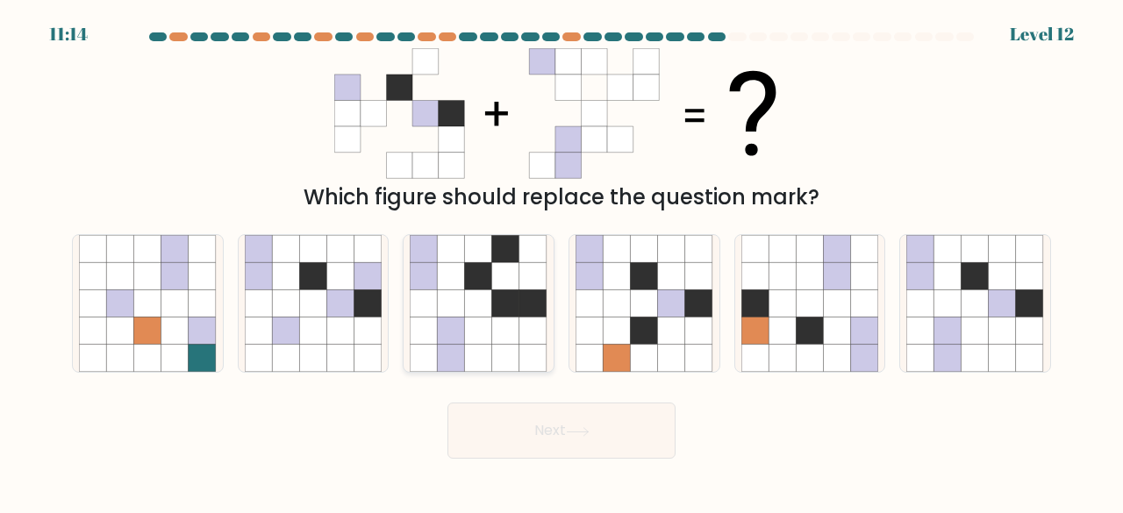
click at [507, 287] on icon at bounding box center [505, 275] width 27 height 27
click at [562, 262] on input "c." at bounding box center [562, 259] width 1 height 4
radio input "true"
click at [548, 438] on button "Next" at bounding box center [562, 431] width 228 height 56
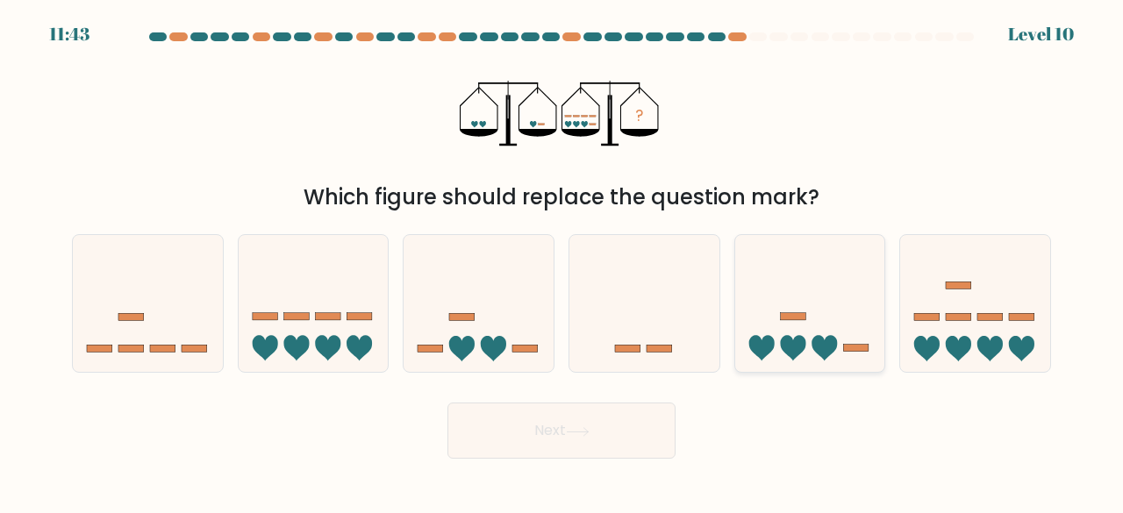
click at [799, 334] on icon at bounding box center [810, 303] width 150 height 124
click at [563, 262] on input "e." at bounding box center [562, 259] width 1 height 4
radio input "true"
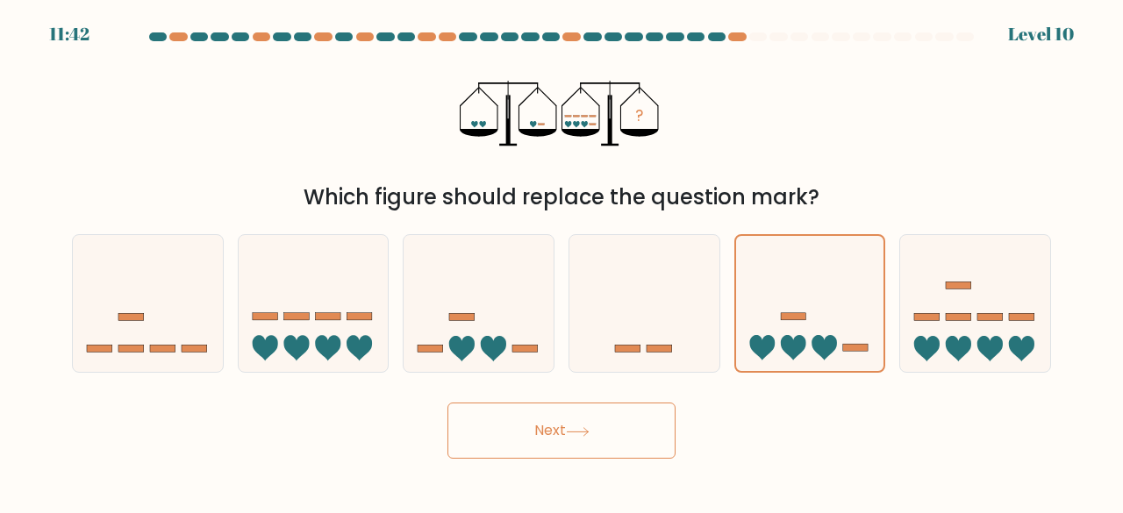
click at [576, 441] on button "Next" at bounding box center [562, 431] width 228 height 56
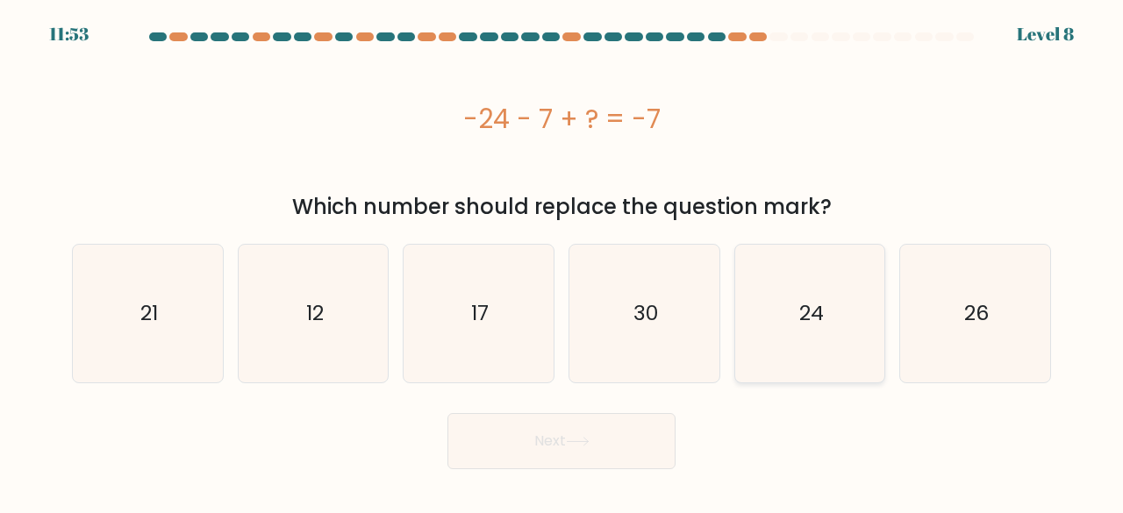
click at [807, 326] on text "24" at bounding box center [811, 313] width 25 height 29
click at [563, 262] on input "e. 24" at bounding box center [562, 259] width 1 height 4
radio input "true"
click at [614, 448] on button "Next" at bounding box center [562, 441] width 228 height 56
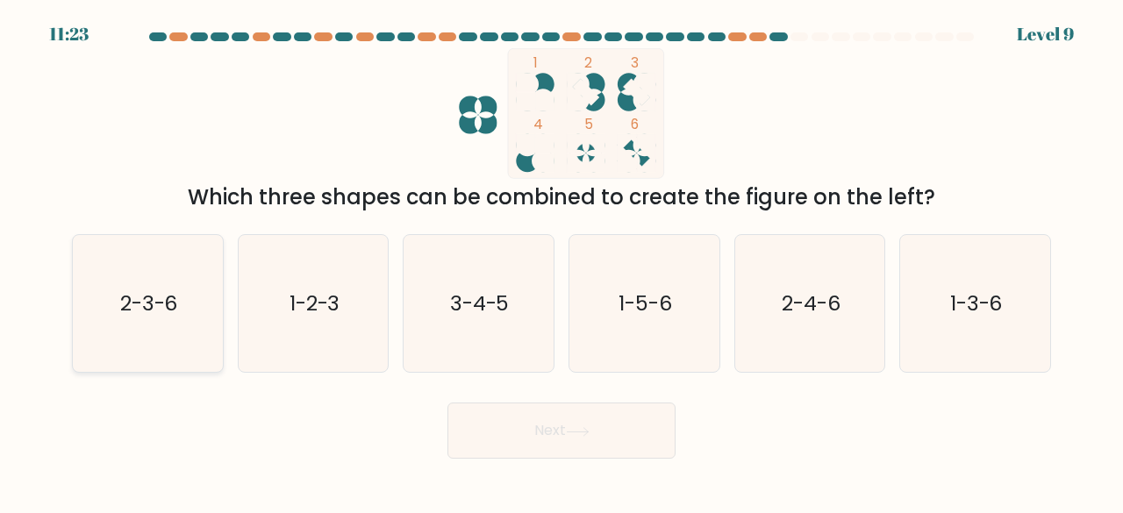
click at [181, 290] on icon "2-3-6" at bounding box center [148, 304] width 138 height 138
click at [562, 262] on input "a. 2-3-6" at bounding box center [562, 259] width 1 height 4
radio input "true"
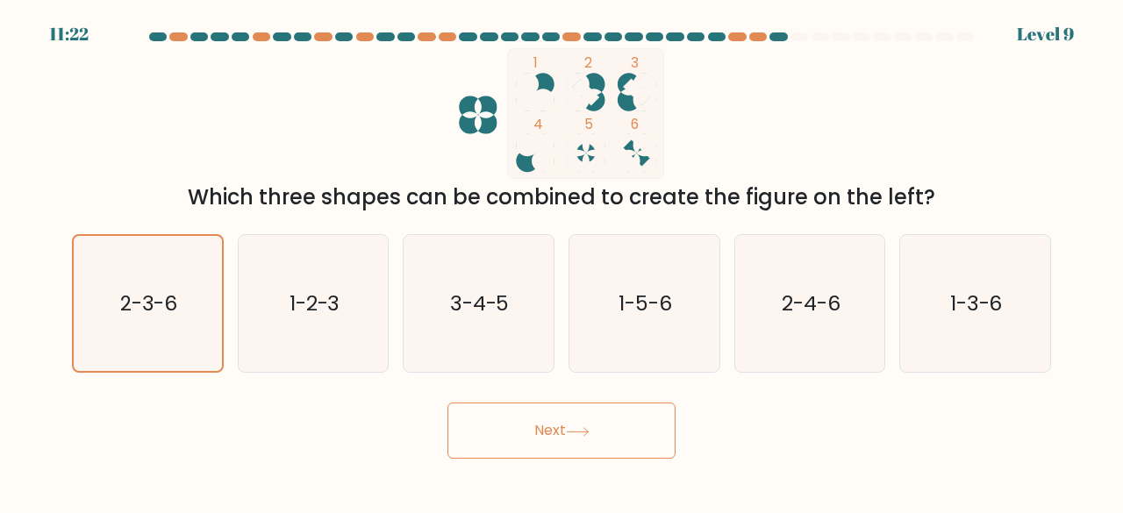
click at [579, 421] on button "Next" at bounding box center [562, 431] width 228 height 56
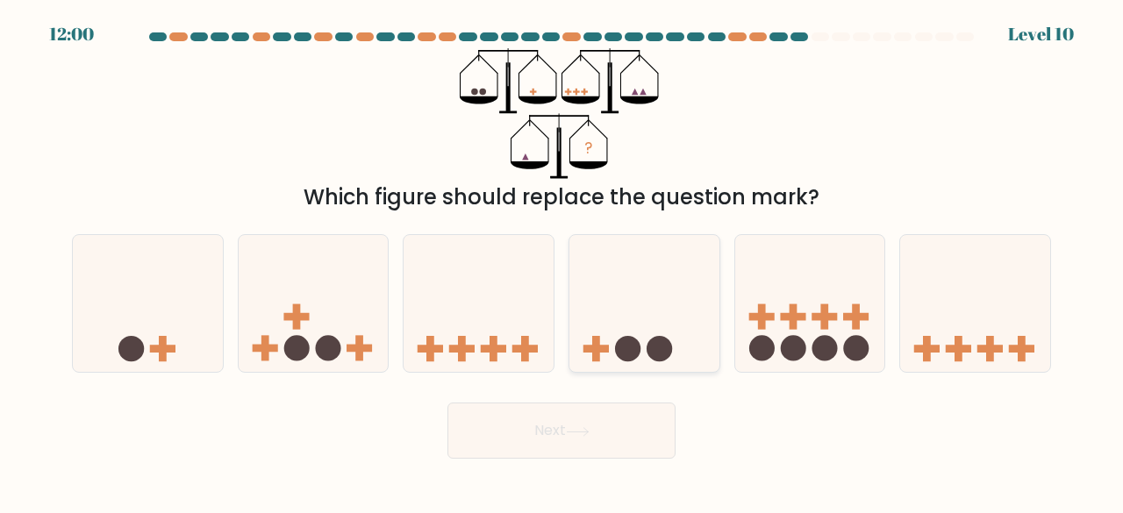
click at [649, 331] on icon at bounding box center [645, 303] width 150 height 124
click at [563, 262] on input "d." at bounding box center [562, 259] width 1 height 4
radio input "true"
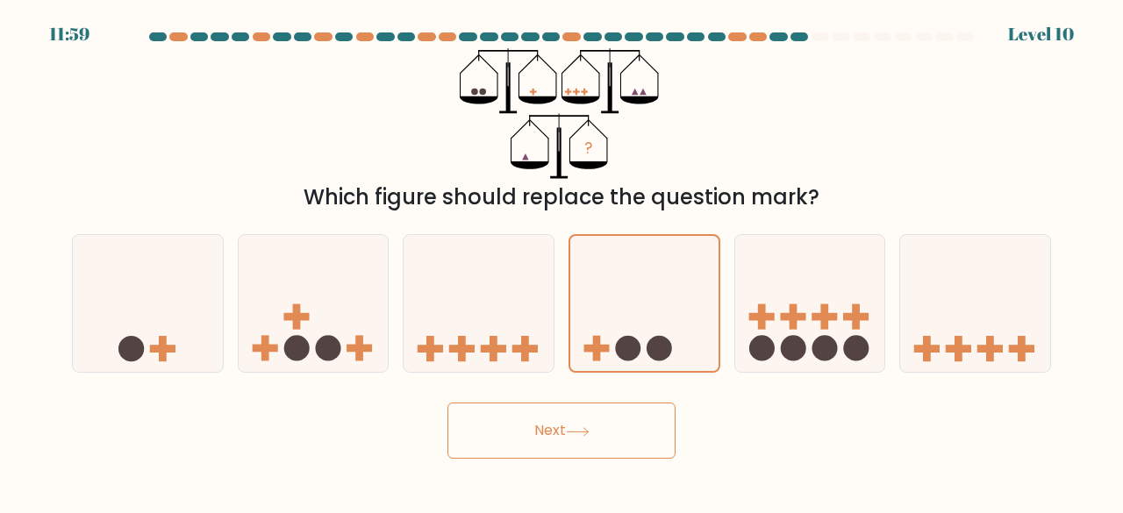
click at [548, 429] on button "Next" at bounding box center [562, 431] width 228 height 56
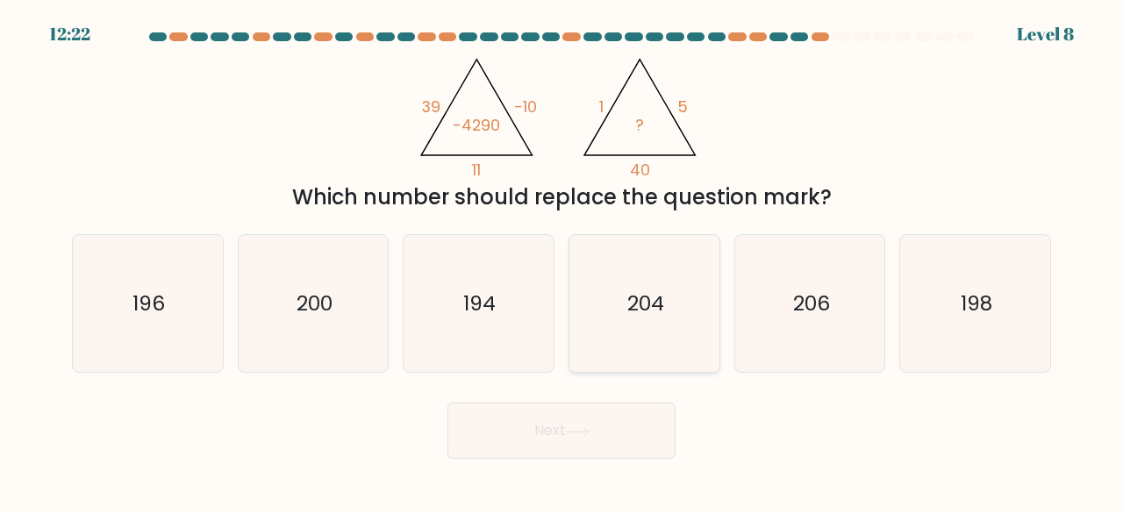
click at [652, 318] on icon "204" at bounding box center [645, 304] width 138 height 138
click at [563, 262] on input "d. 204" at bounding box center [562, 259] width 1 height 4
radio input "true"
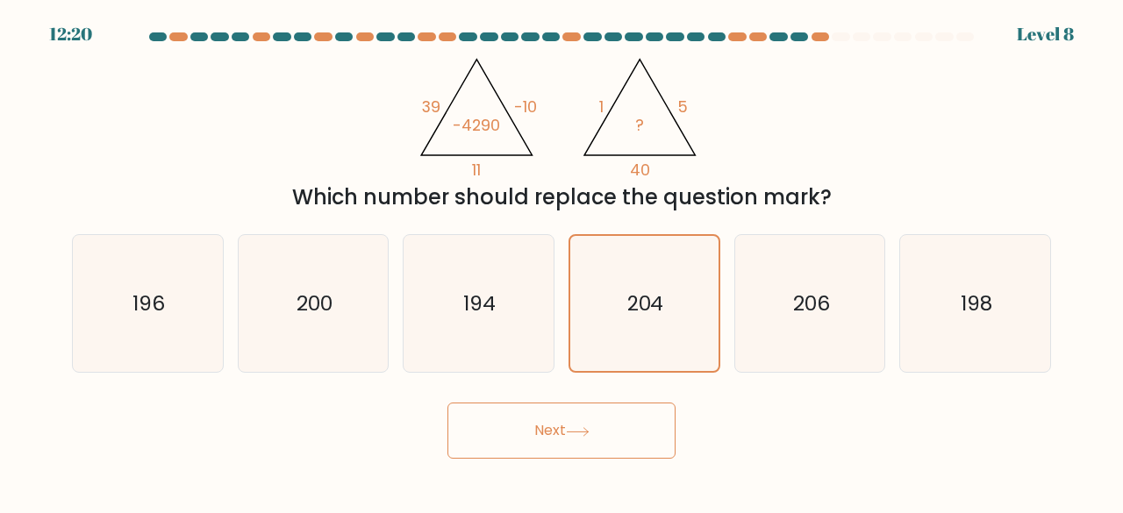
click at [595, 411] on button "Next" at bounding box center [562, 431] width 228 height 56
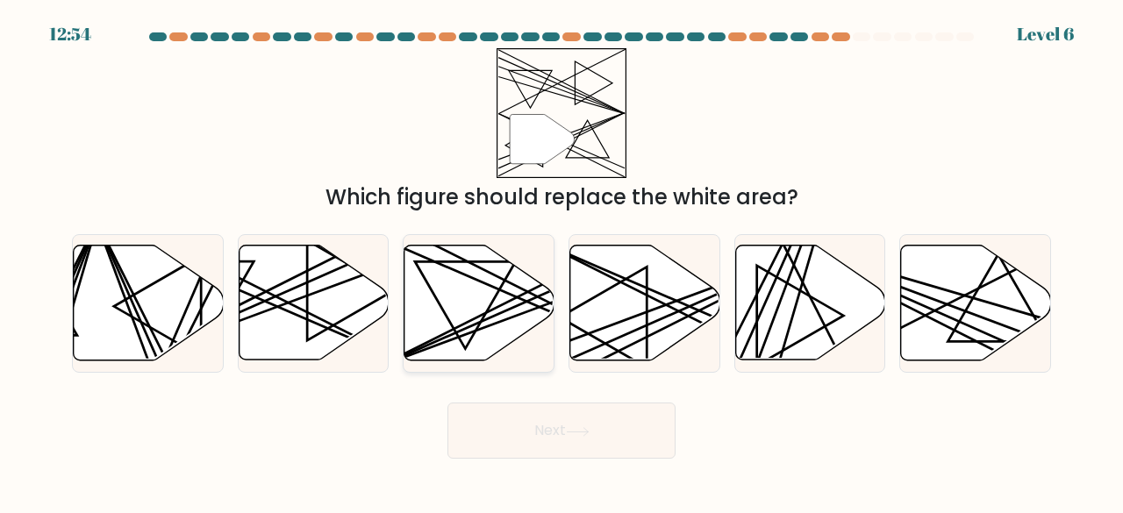
click at [462, 299] on icon at bounding box center [480, 303] width 150 height 115
click at [562, 262] on input "c." at bounding box center [562, 259] width 1 height 4
radio input "true"
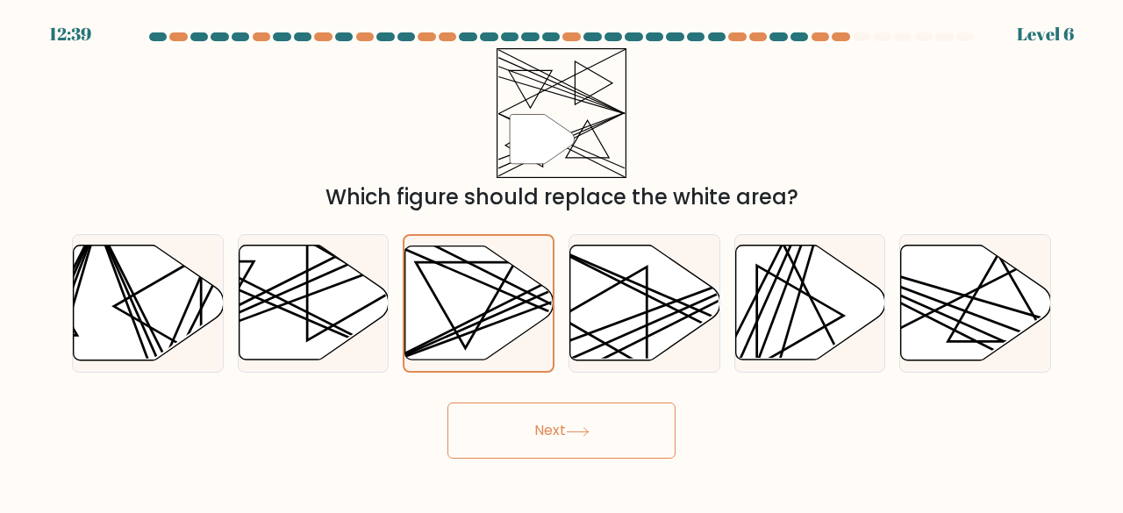
click at [582, 440] on button "Next" at bounding box center [562, 431] width 228 height 56
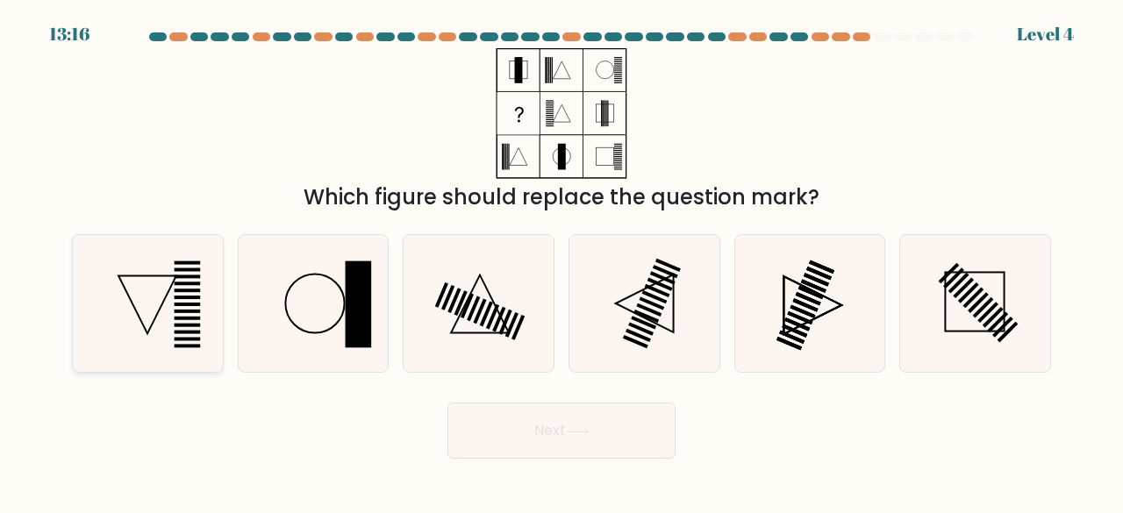
click at [168, 275] on icon at bounding box center [148, 304] width 138 height 138
click at [562, 262] on input "a." at bounding box center [562, 259] width 1 height 4
radio input "true"
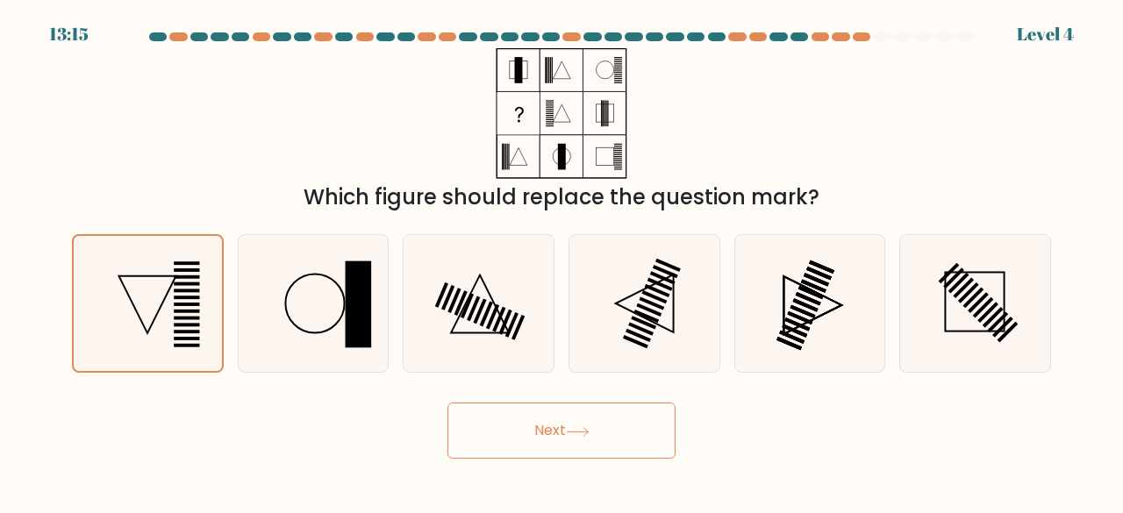
click at [524, 436] on button "Next" at bounding box center [562, 431] width 228 height 56
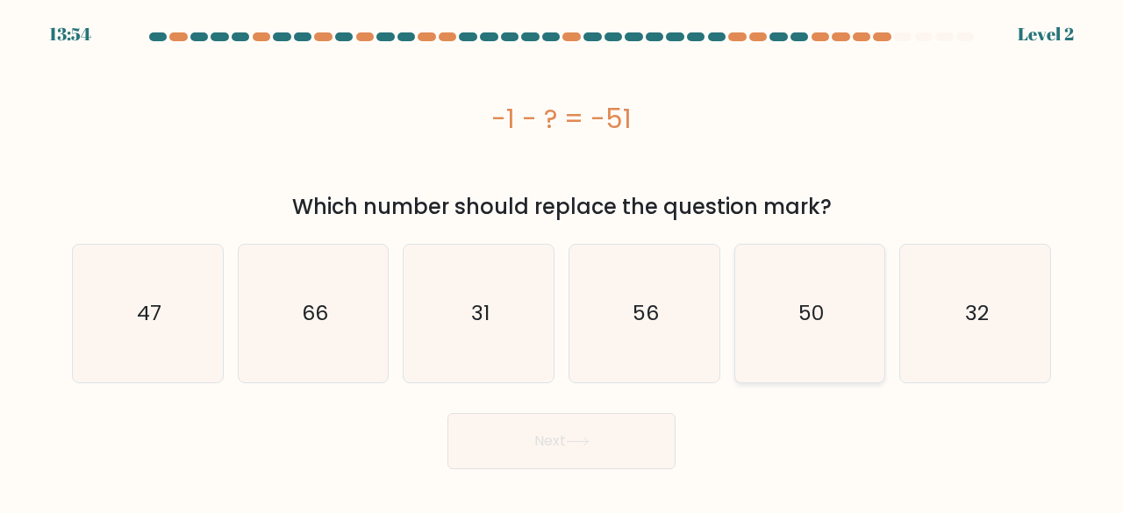
click at [800, 337] on icon "50" at bounding box center [811, 314] width 138 height 138
click at [563, 262] on input "e. 50" at bounding box center [562, 259] width 1 height 4
radio input "true"
click at [565, 450] on button "Next" at bounding box center [562, 441] width 228 height 56
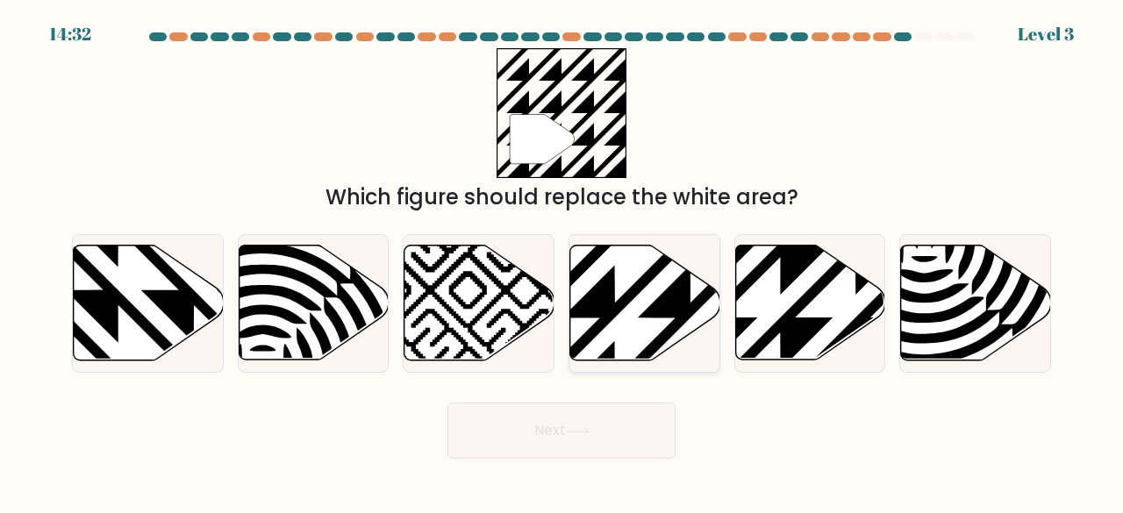
click at [622, 277] on icon at bounding box center [645, 303] width 150 height 115
click at [563, 262] on input "d." at bounding box center [562, 259] width 1 height 4
radio input "true"
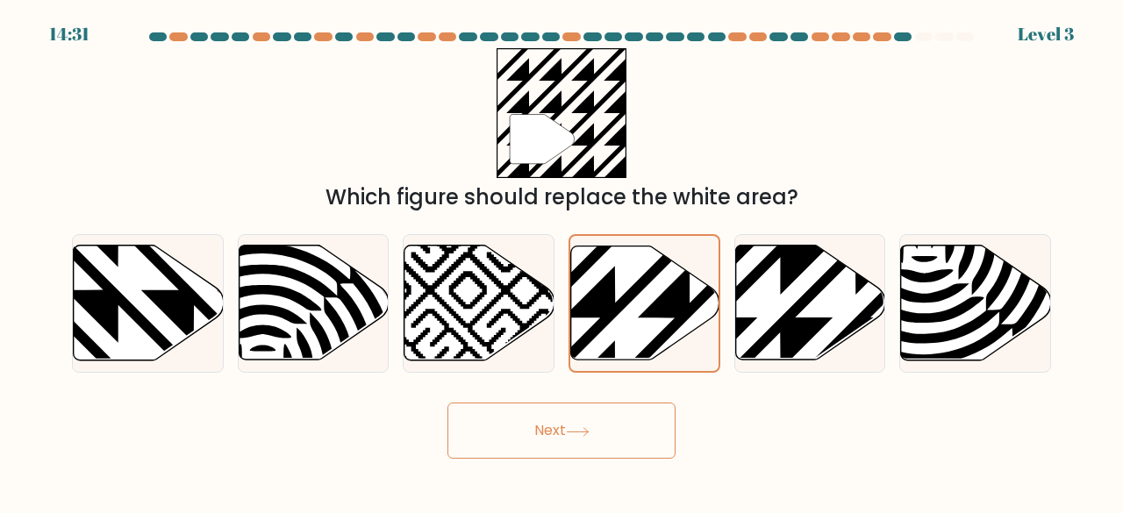
click at [563, 431] on button "Next" at bounding box center [562, 431] width 228 height 56
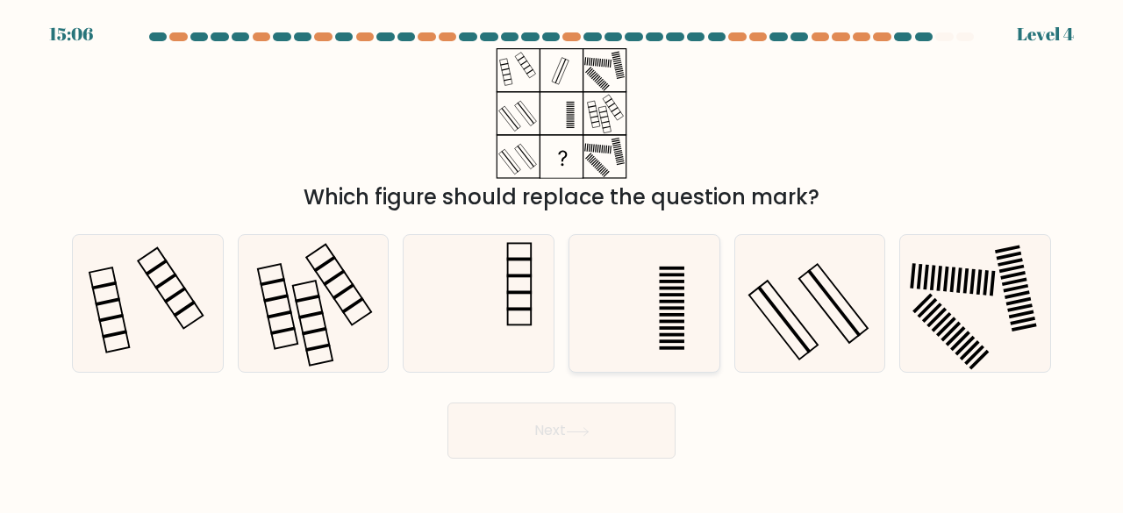
click at [653, 288] on icon at bounding box center [645, 304] width 138 height 138
click at [563, 262] on input "d." at bounding box center [562, 259] width 1 height 4
radio input "true"
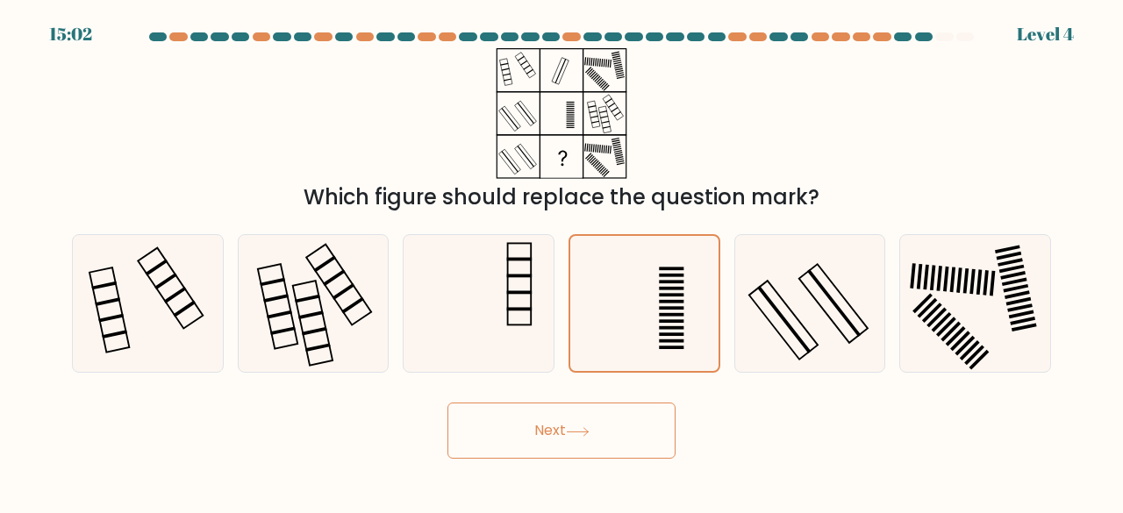
click at [591, 440] on button "Next" at bounding box center [562, 431] width 228 height 56
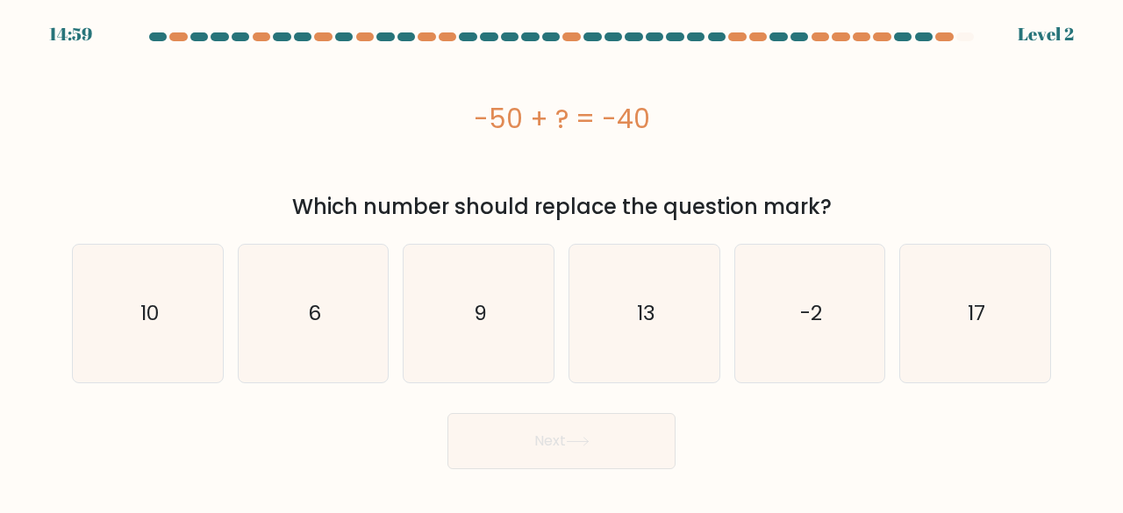
click at [587, 429] on button "Next" at bounding box center [562, 441] width 228 height 56
click at [135, 343] on icon "10" at bounding box center [148, 314] width 138 height 138
click at [562, 262] on input "a. 10" at bounding box center [562, 259] width 1 height 4
radio input "true"
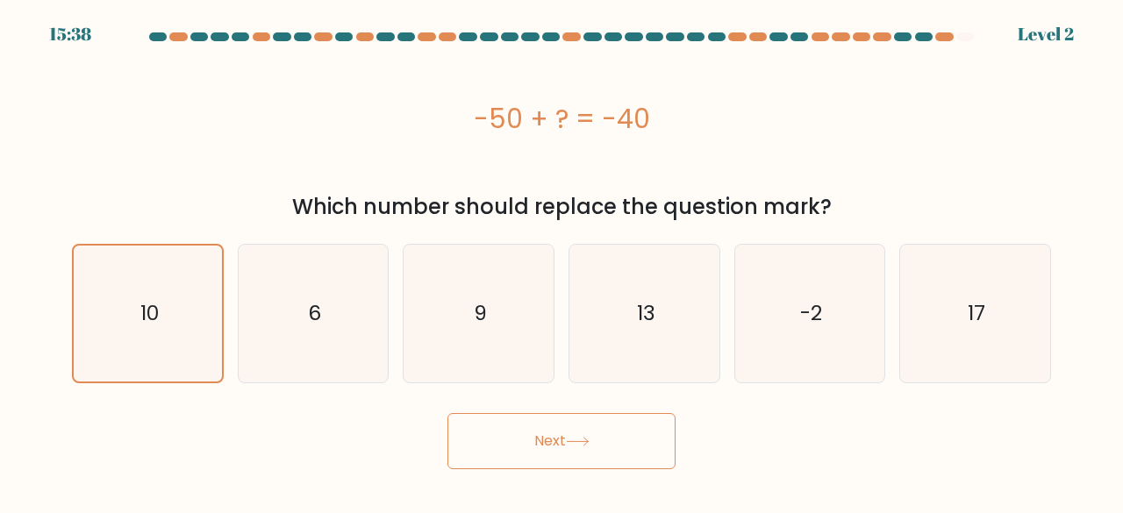
click at [573, 420] on button "Next" at bounding box center [562, 441] width 228 height 56
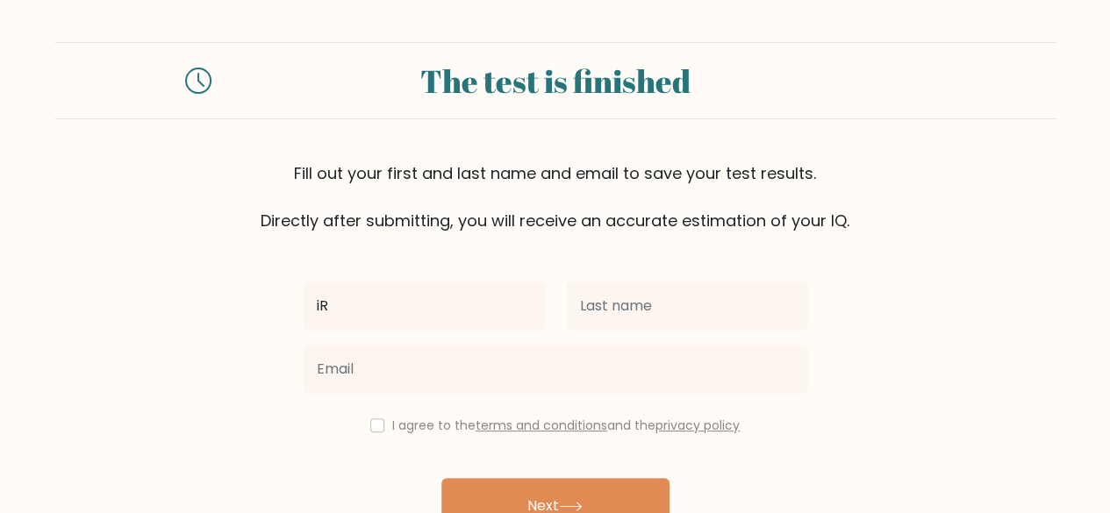
type input "i"
type input "[PERSON_NAME]"
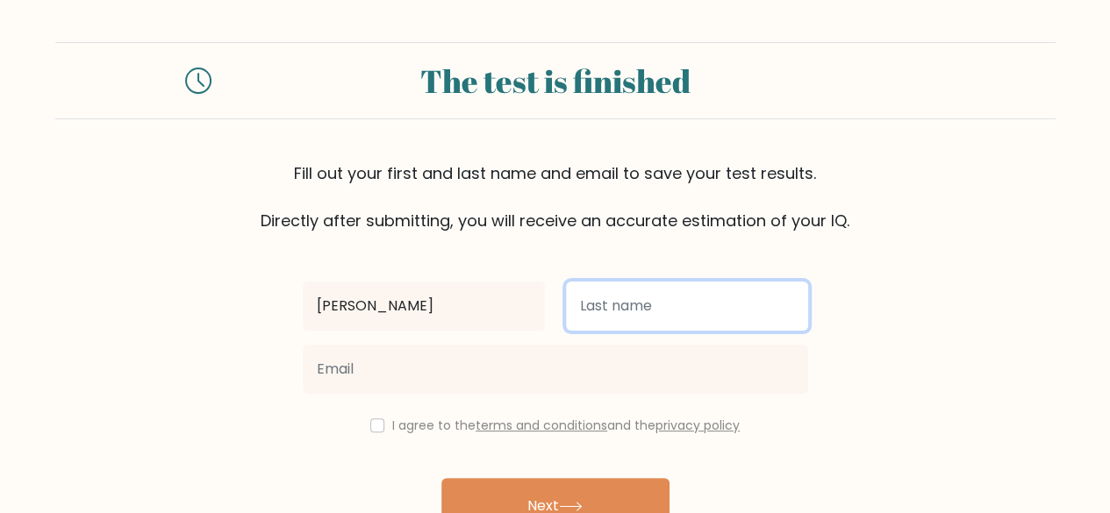
click at [627, 304] on input "text" at bounding box center [687, 306] width 242 height 49
type input "Mbatha"
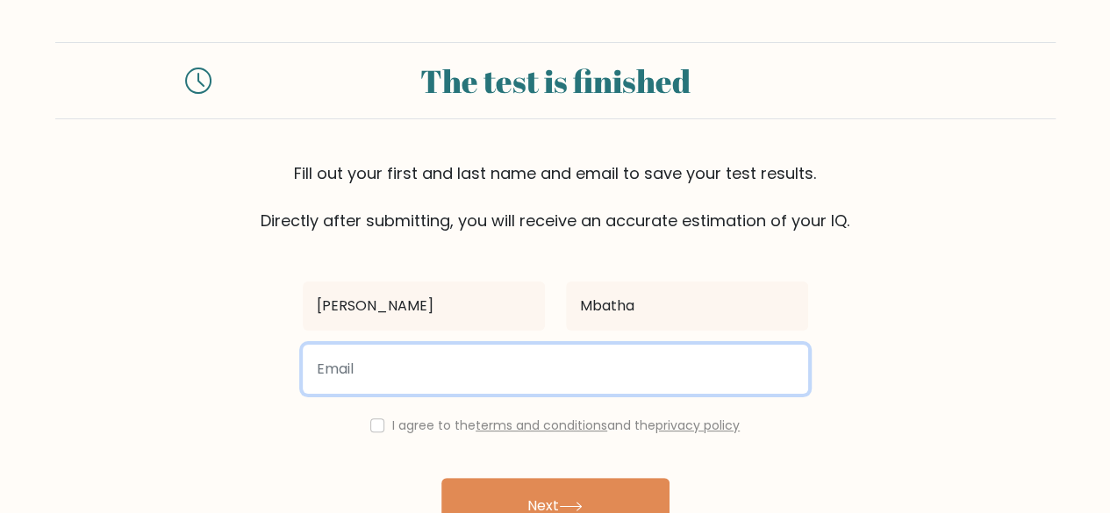
click at [403, 378] on input "email" at bounding box center [555, 369] width 505 height 49
type input "mwiksrenee@gmail.com"
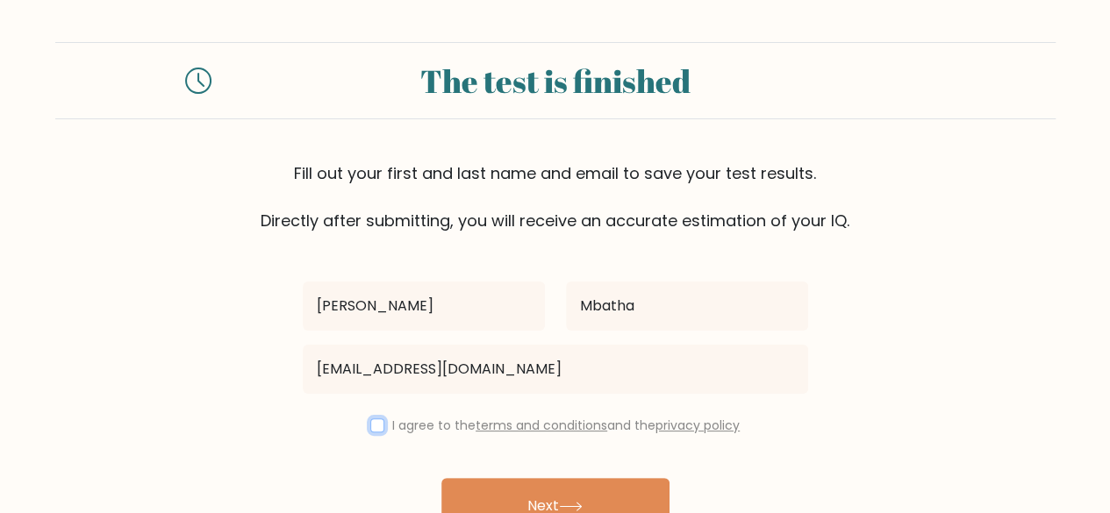
click at [370, 422] on input "checkbox" at bounding box center [377, 426] width 14 height 14
checkbox input "true"
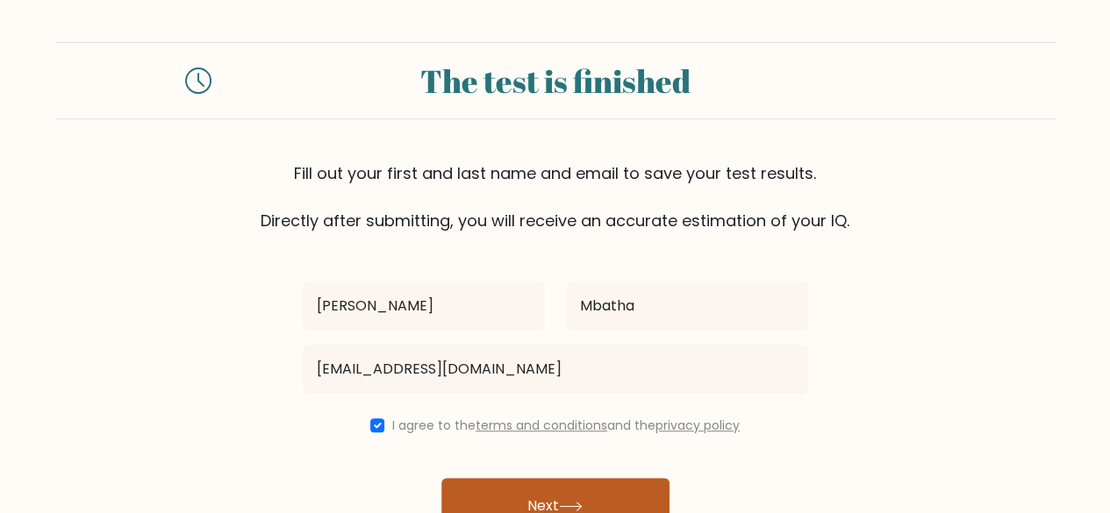
click at [537, 496] on button "Next" at bounding box center [555, 506] width 228 height 56
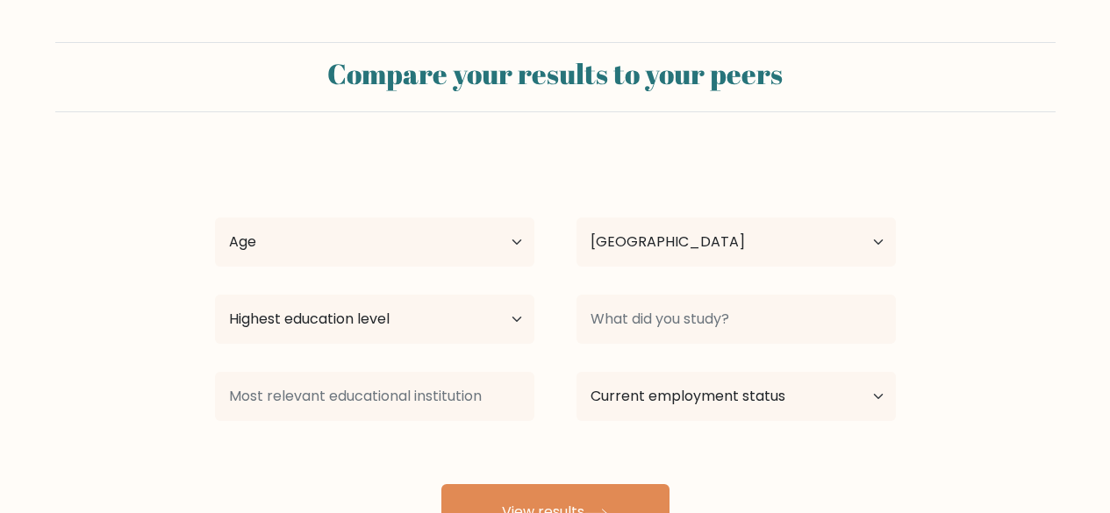
select select "KE"
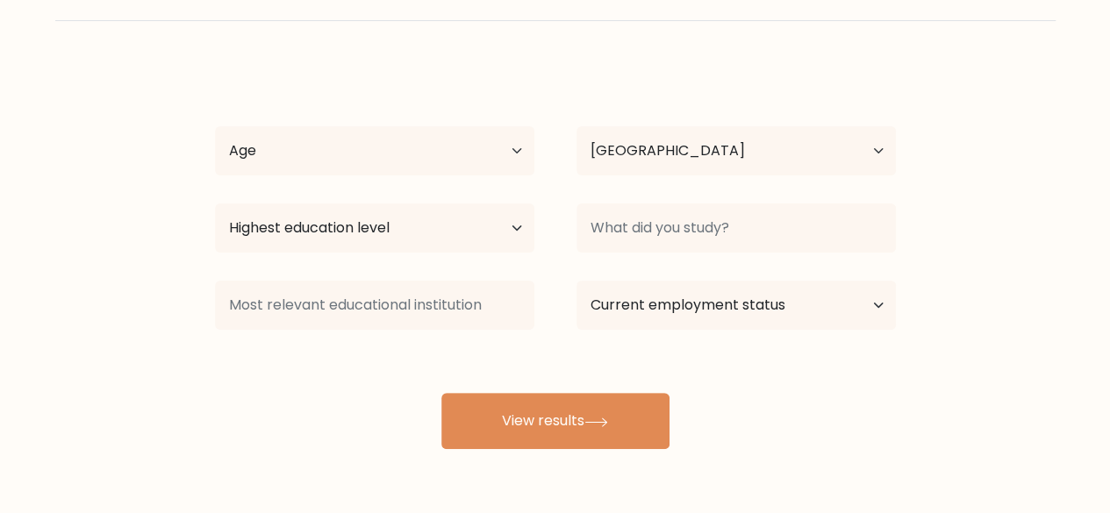
scroll to position [89, 0]
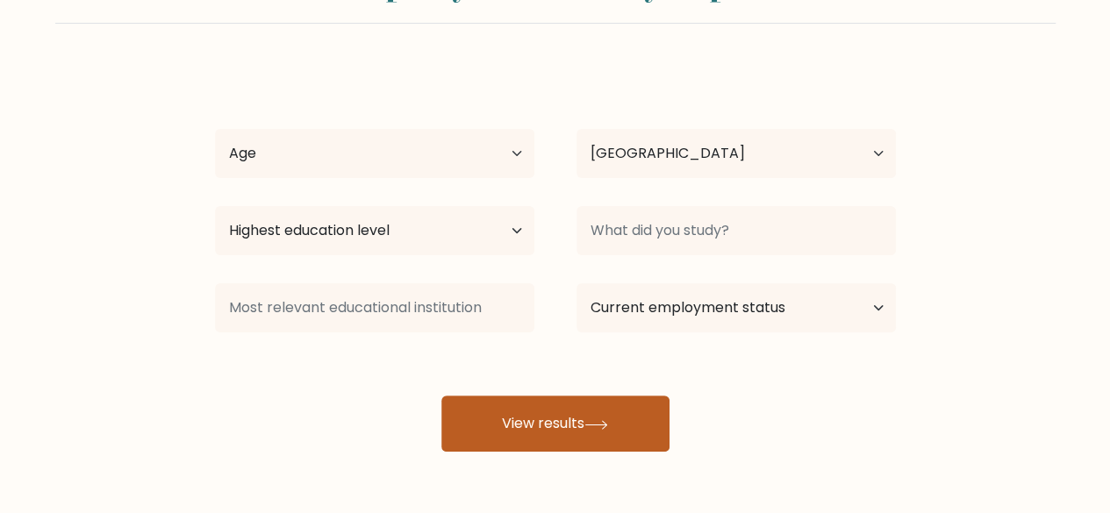
click at [544, 408] on button "View results" at bounding box center [555, 424] width 228 height 56
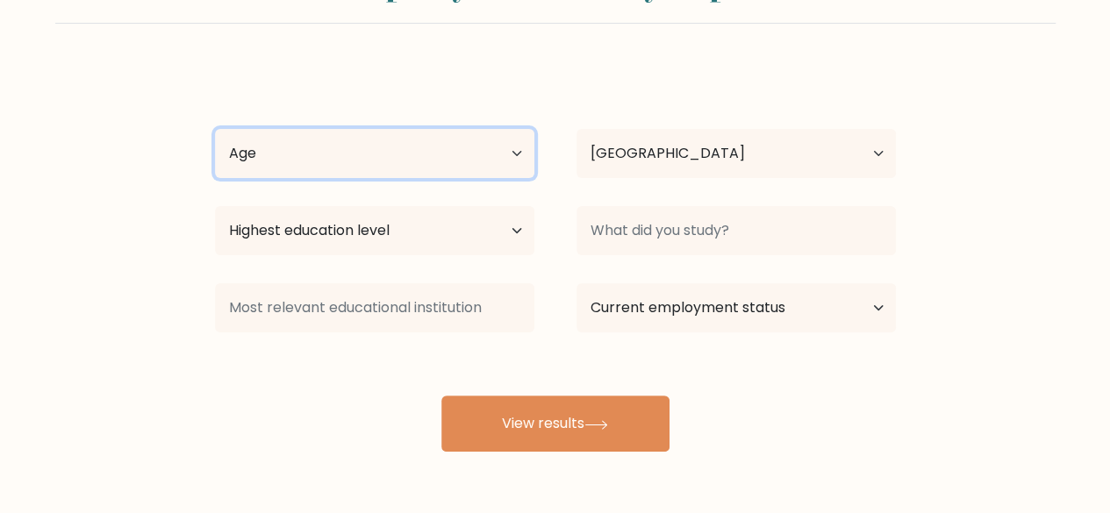
click at [345, 148] on select "Age Under [DEMOGRAPHIC_DATA] [DEMOGRAPHIC_DATA] [DEMOGRAPHIC_DATA] [DEMOGRAPHIC…" at bounding box center [374, 153] width 319 height 49
select select "25_34"
click at [215, 129] on select "Age Under [DEMOGRAPHIC_DATA] [DEMOGRAPHIC_DATA] [DEMOGRAPHIC_DATA] [DEMOGRAPHIC…" at bounding box center [374, 153] width 319 height 49
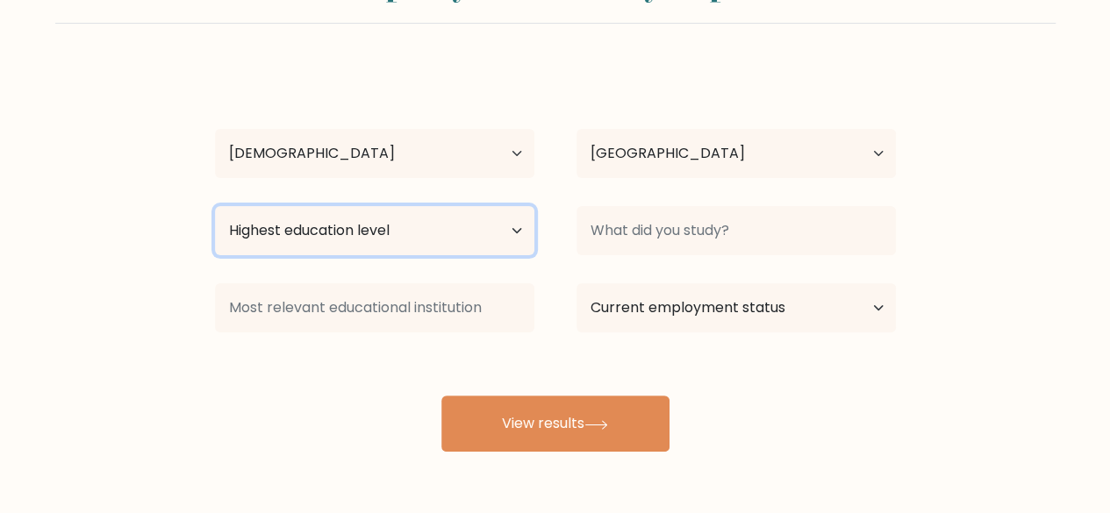
click at [463, 235] on select "Highest education level No schooling Primary Lower Secondary Upper Secondary Oc…" at bounding box center [374, 230] width 319 height 49
select select "bachelors_degree"
click at [215, 206] on select "Highest education level No schooling Primary Lower Secondary Upper Secondary Oc…" at bounding box center [374, 230] width 319 height 49
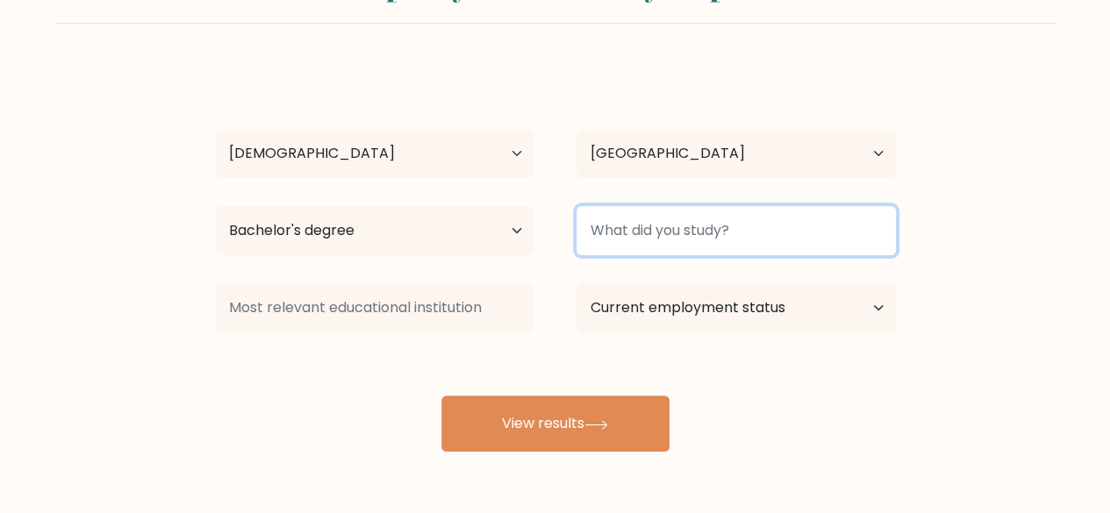
click at [672, 229] on input at bounding box center [736, 230] width 319 height 49
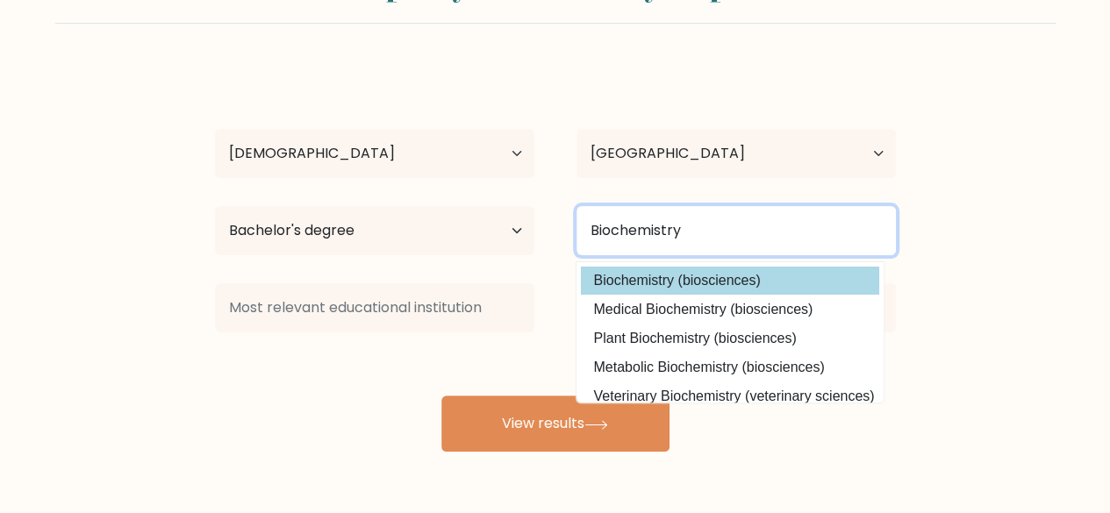
type input "Biochemistry"
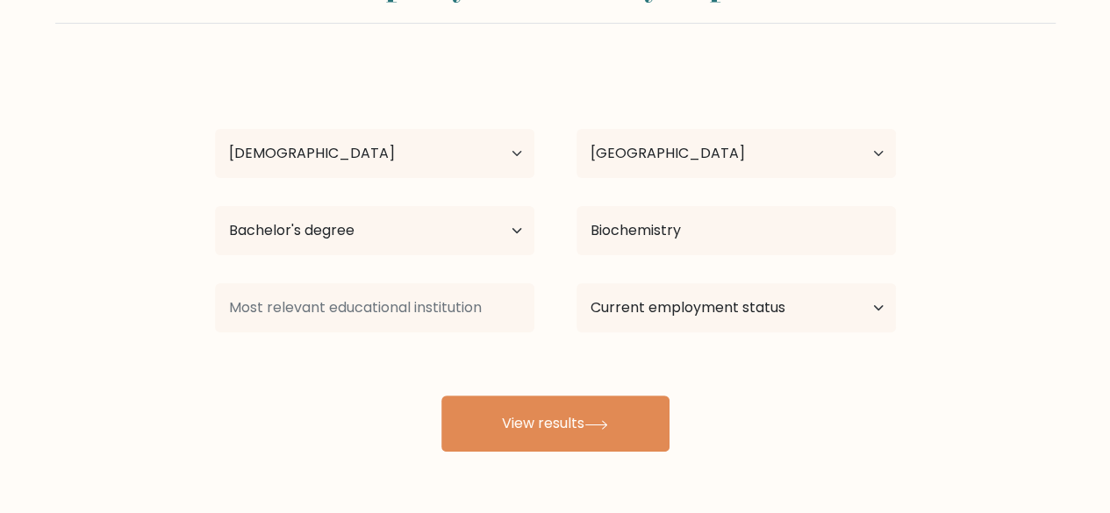
click at [674, 276] on div "[PERSON_NAME] Age Under [DEMOGRAPHIC_DATA] [DEMOGRAPHIC_DATA] [DEMOGRAPHIC_DATA…" at bounding box center [555, 259] width 702 height 386
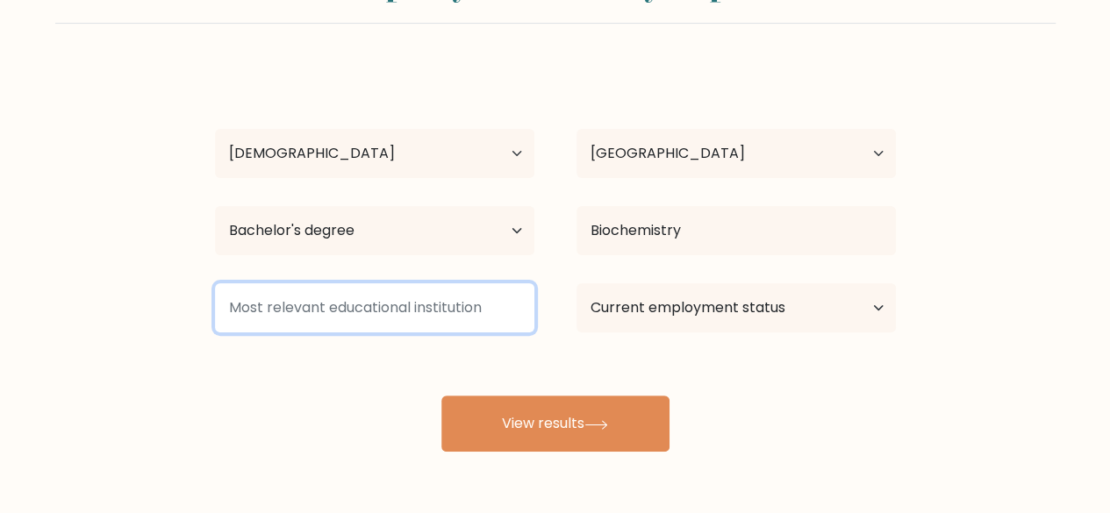
click at [365, 312] on input at bounding box center [374, 307] width 319 height 49
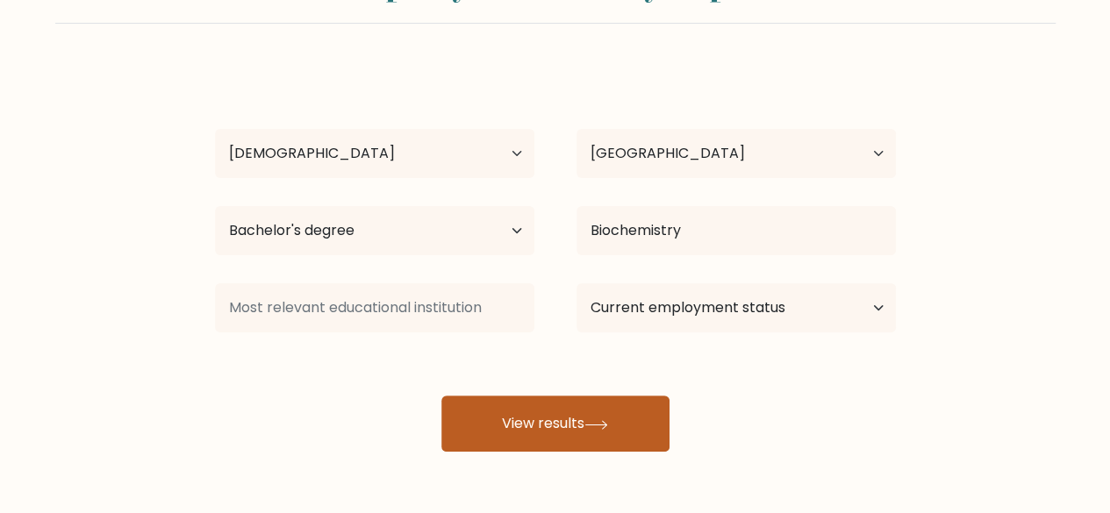
click at [562, 428] on button "View results" at bounding box center [555, 424] width 228 height 56
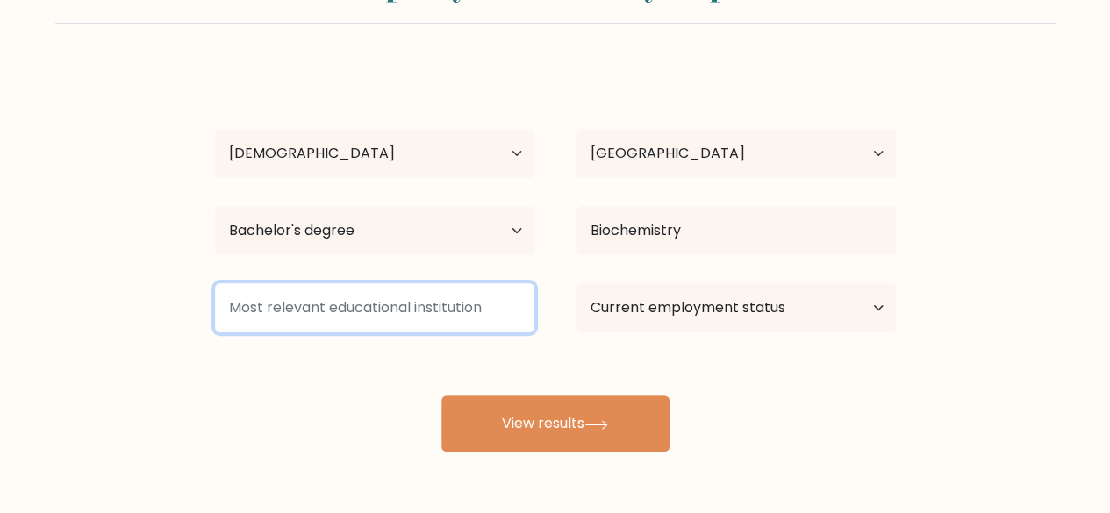
click at [320, 312] on input at bounding box center [374, 307] width 319 height 49
click at [343, 310] on input at bounding box center [374, 307] width 319 height 49
click at [277, 313] on input at bounding box center [374, 307] width 319 height 49
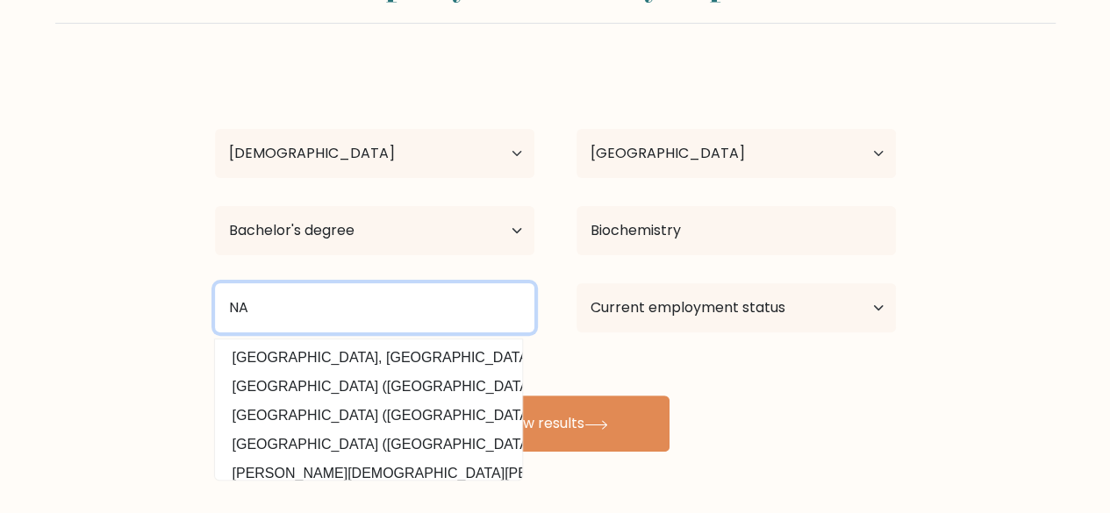
type input "N"
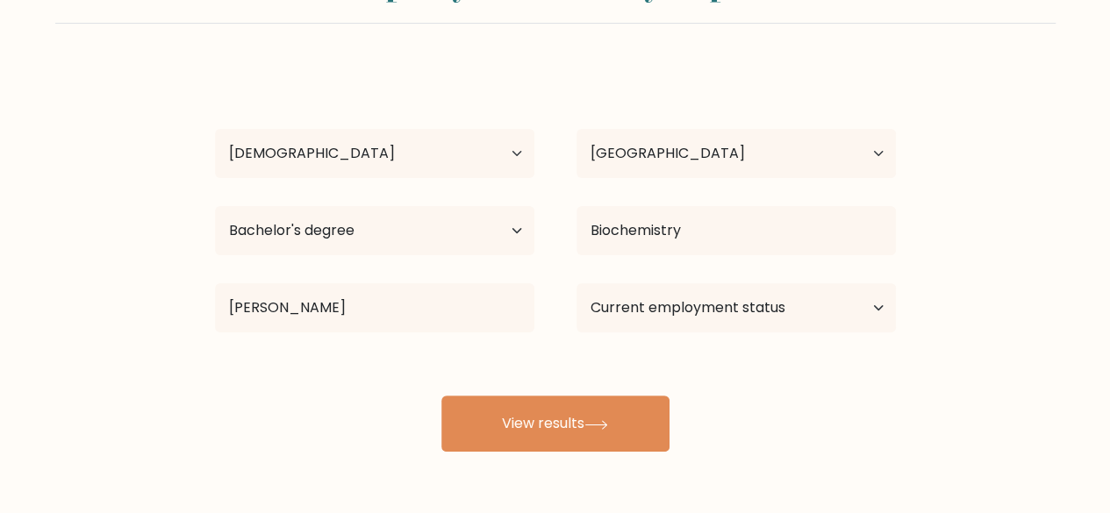
click at [307, 357] on div "Irene Mbatha Age Under 18 years old 18-24 years old 25-34 years old 35-44 years…" at bounding box center [555, 259] width 702 height 386
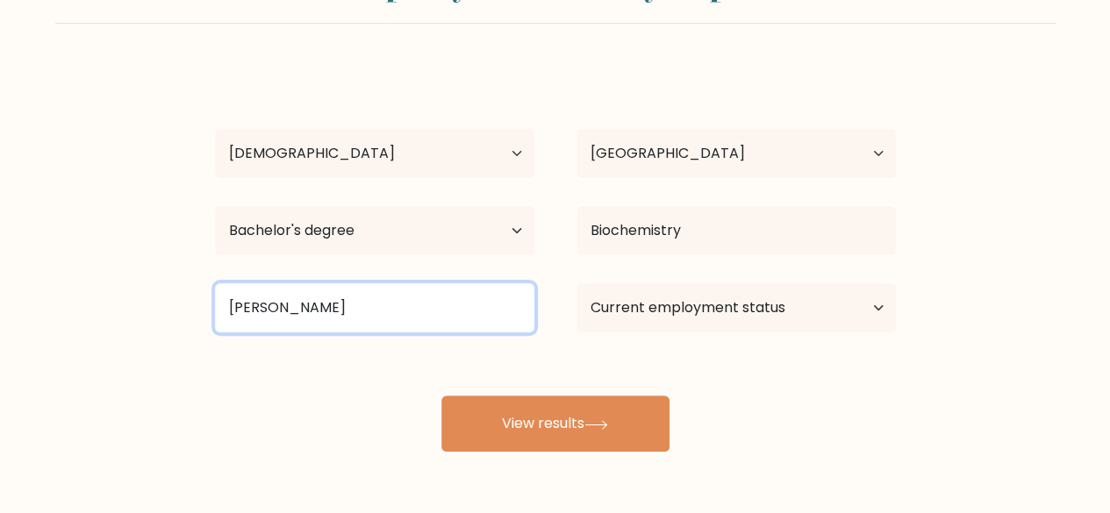
click at [285, 305] on input "Eger" at bounding box center [374, 307] width 319 height 49
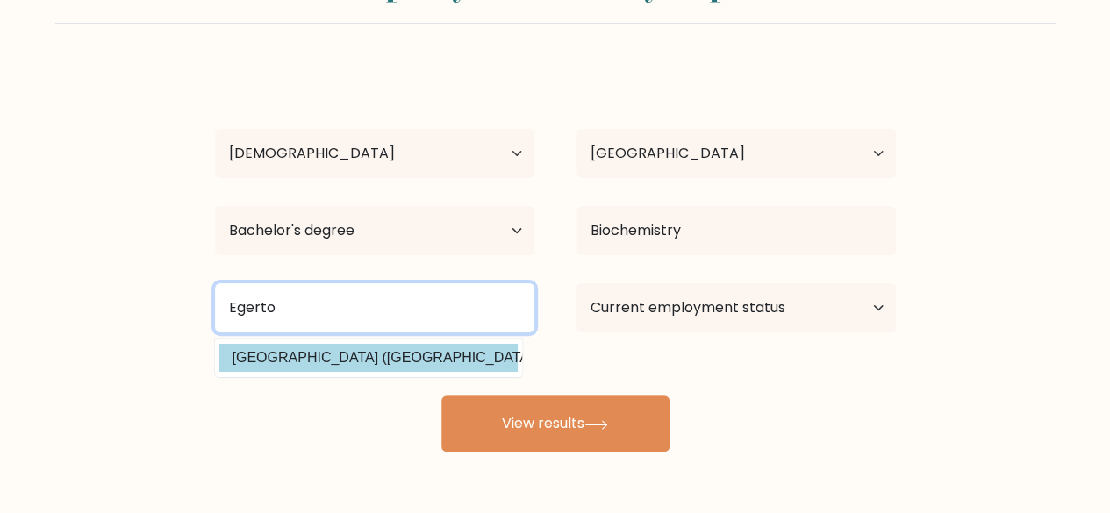
type input "Egerto"
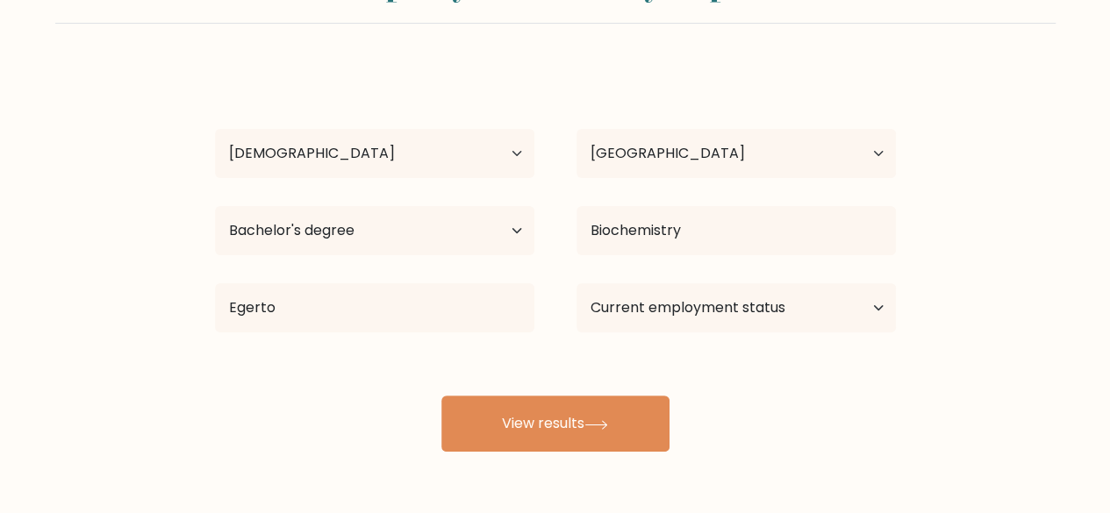
click at [296, 355] on div "Irene Mbatha Age Under 18 years old 18-24 years old 25-34 years old 35-44 years…" at bounding box center [555, 259] width 702 height 386
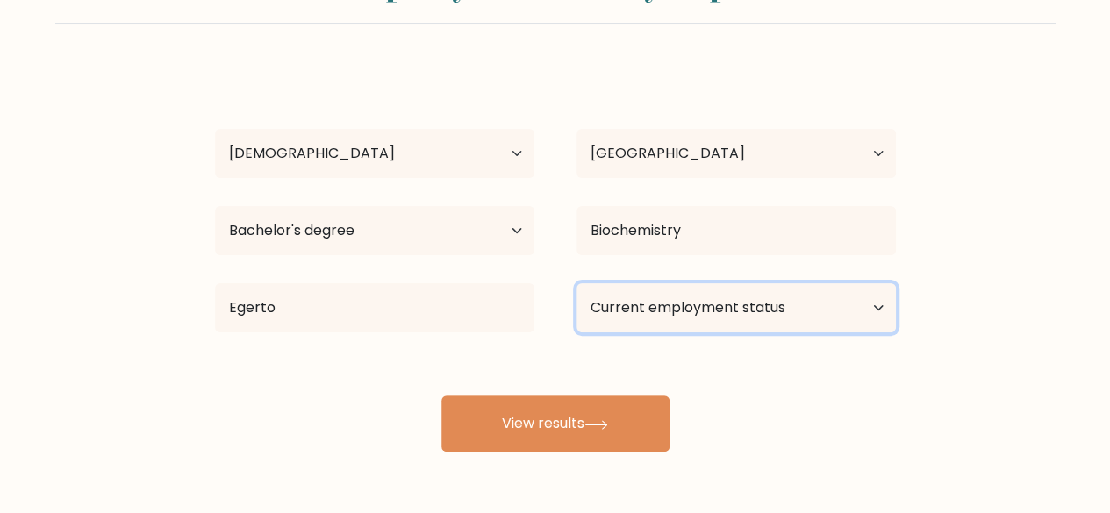
click at [637, 322] on select "Current employment status Employed Student Retired Other / prefer not to answer" at bounding box center [736, 307] width 319 height 49
select select "other"
click at [577, 283] on select "Current employment status Employed Student Retired Other / prefer not to answer" at bounding box center [736, 307] width 319 height 49
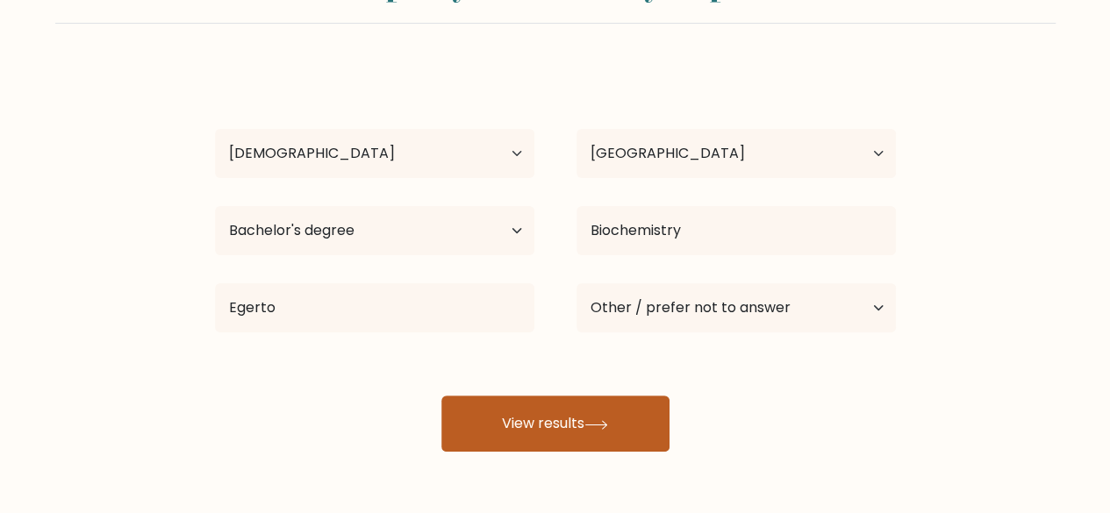
click at [553, 441] on button "View results" at bounding box center [555, 424] width 228 height 56
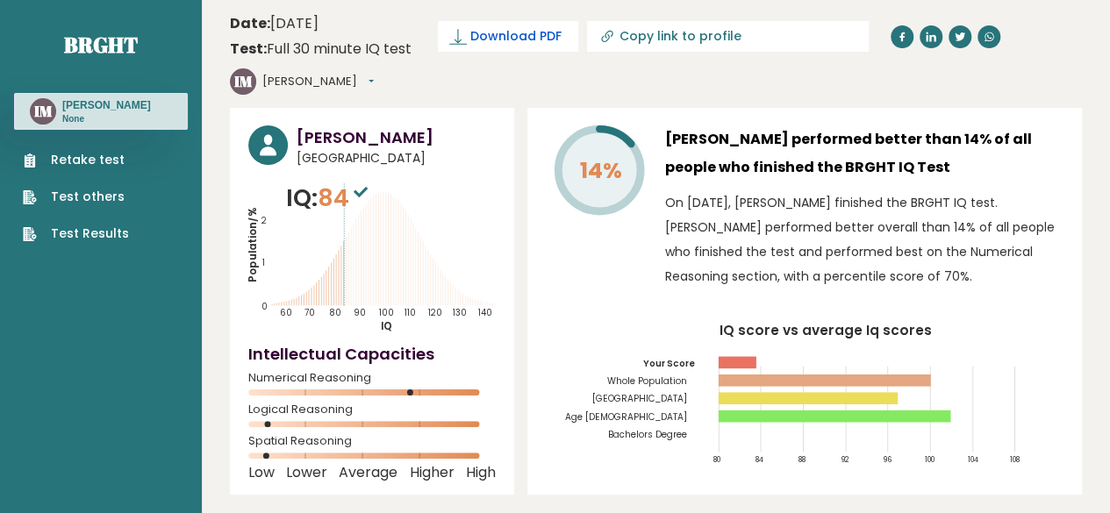
click at [498, 41] on span "Download PDF" at bounding box center [515, 36] width 91 height 18
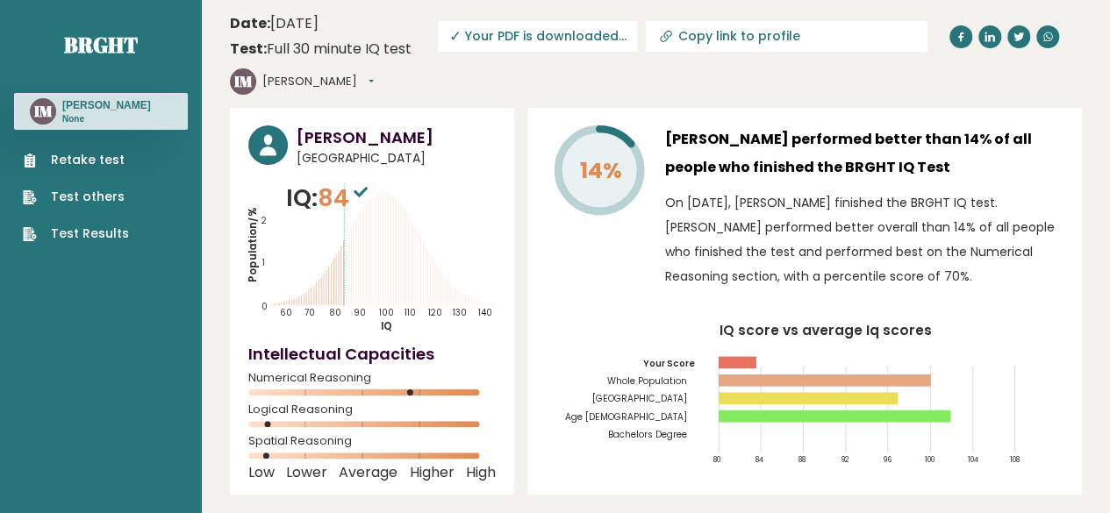
click at [595, 34] on span "✓ Your PDF is downloaded..." at bounding box center [537, 36] width 199 height 31
click at [534, 38] on span "✓ Your PDF is downloaded..." at bounding box center [537, 36] width 199 height 31
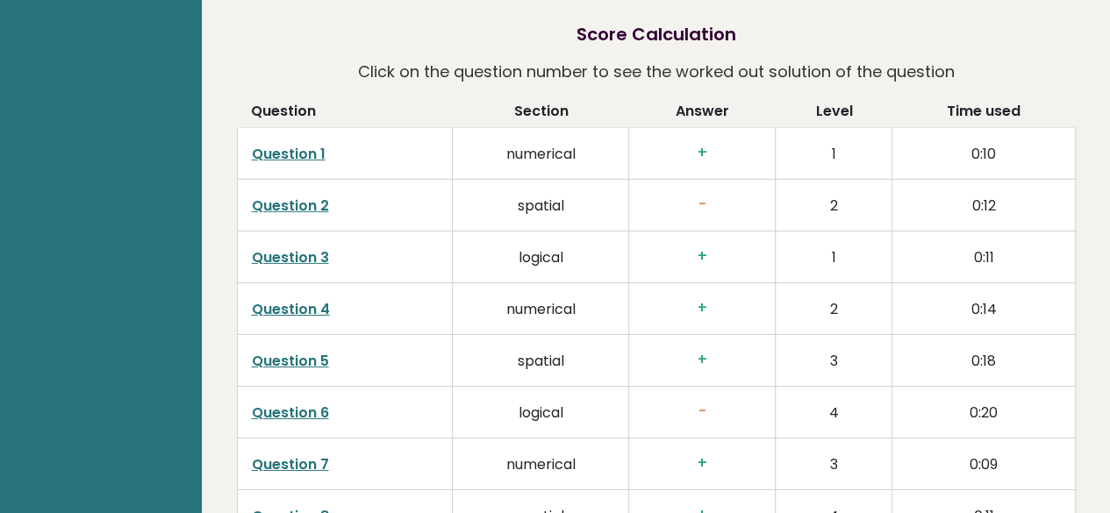
scroll to position [2672, 0]
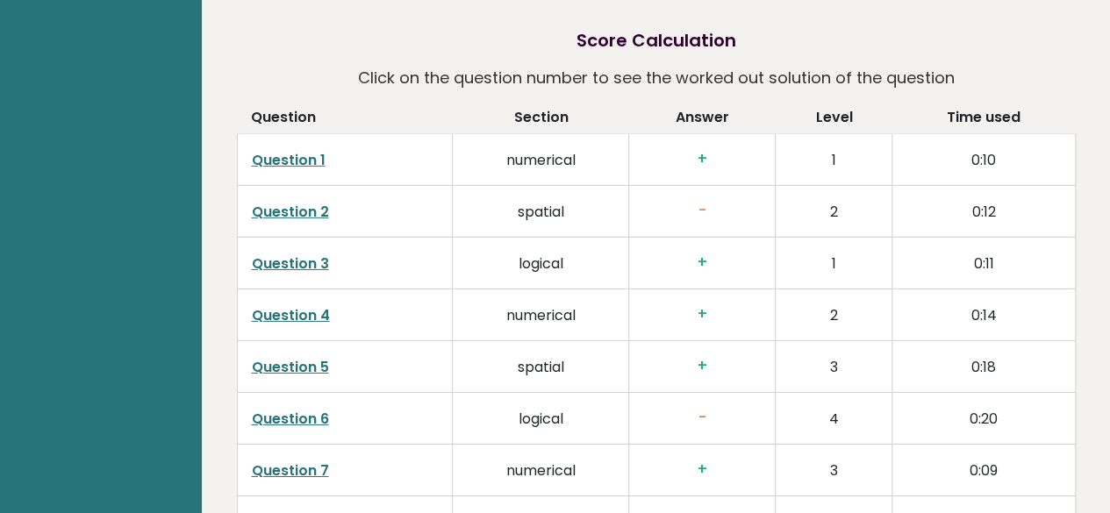
click at [307, 162] on link "Question 1" at bounding box center [289, 160] width 74 height 20
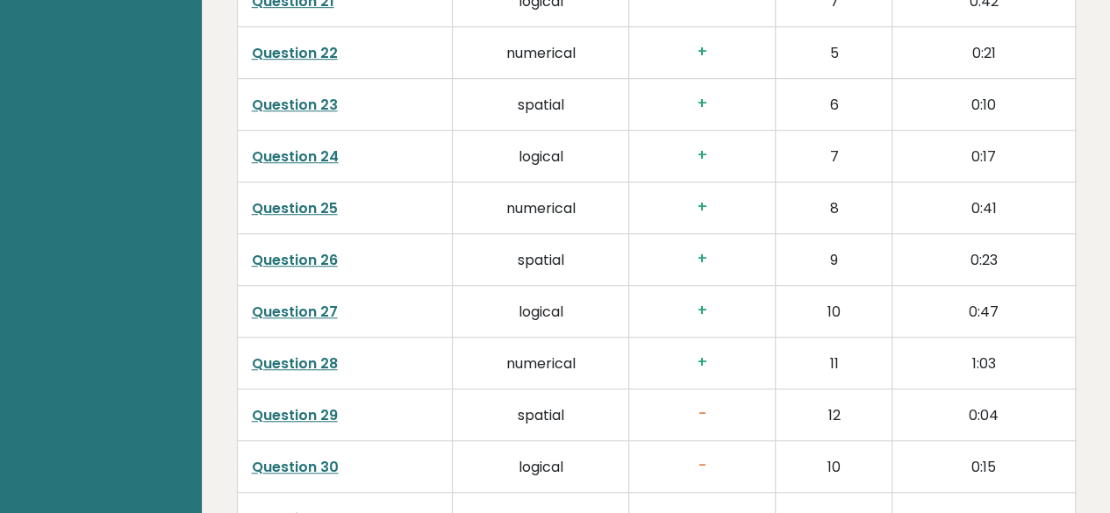
scroll to position [3879, 0]
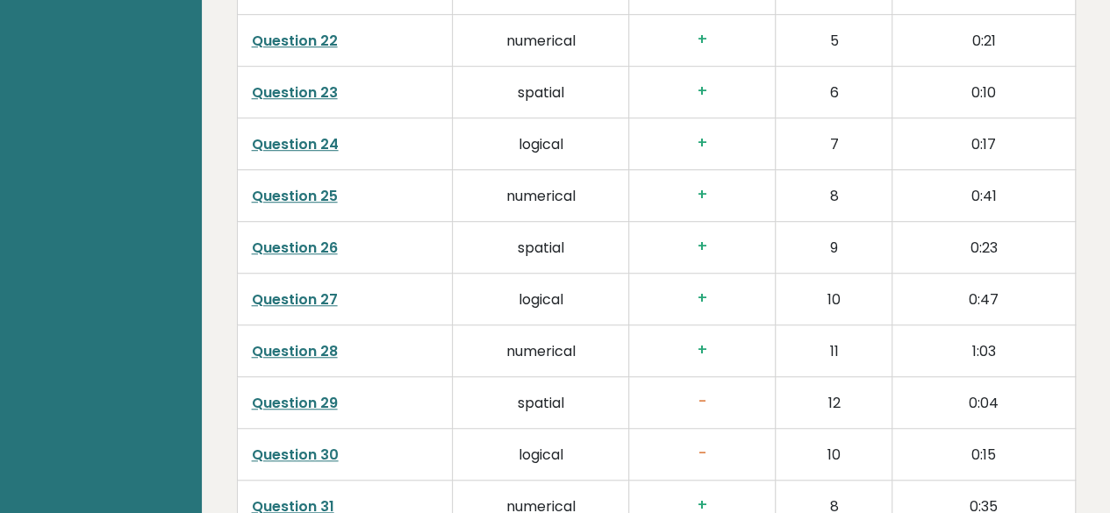
click at [334, 138] on link "Question 24" at bounding box center [295, 144] width 87 height 20
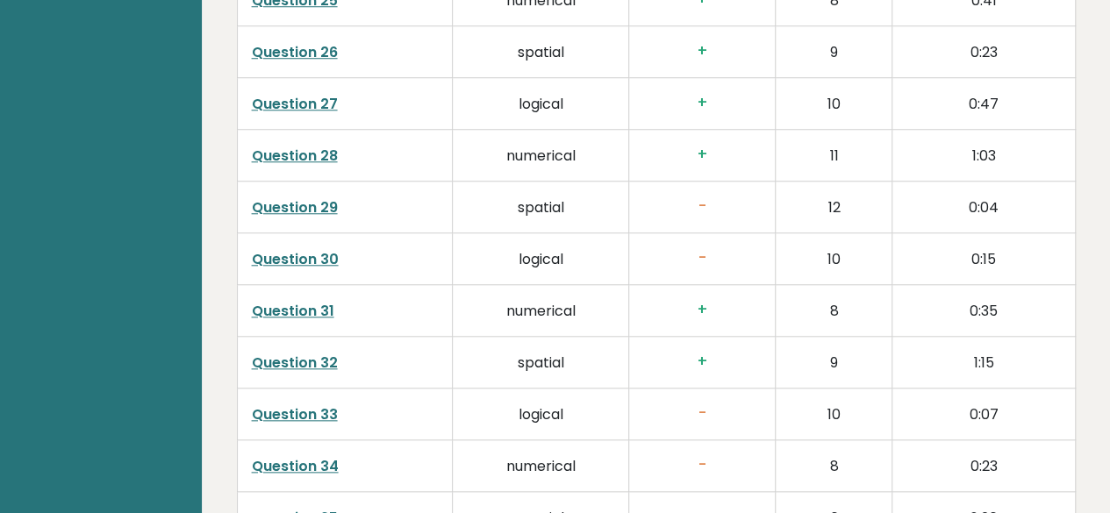
scroll to position [4076, 0]
click at [302, 197] on link "Question 29" at bounding box center [295, 207] width 86 height 20
